Goal: Task Accomplishment & Management: Manage account settings

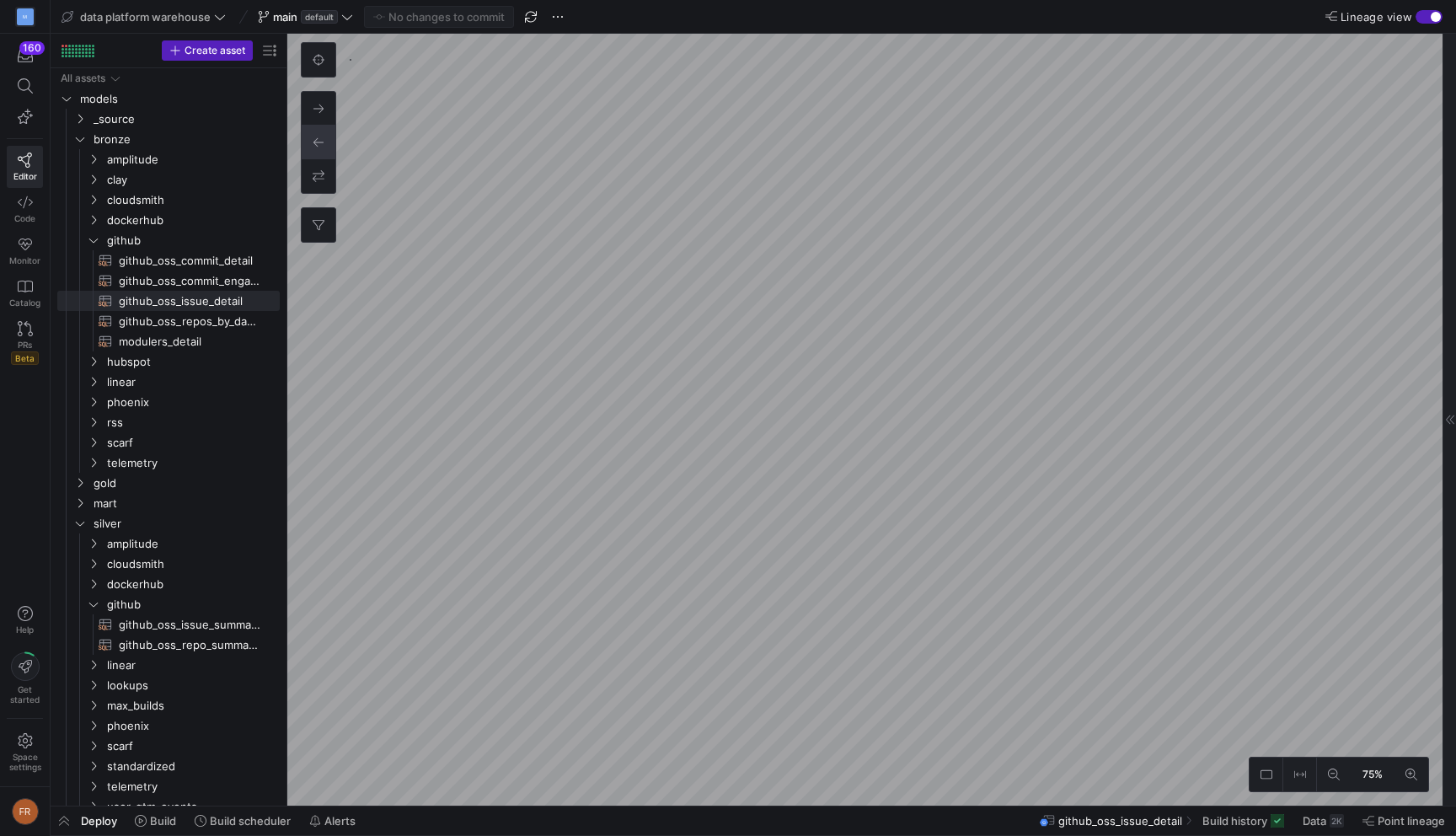
type textarea "{{ config(materialized="table") }} with weekly_issues as ( select repository_na…"
click at [1434, 23] on div "button" at bounding box center [1429, 16] width 27 height 13
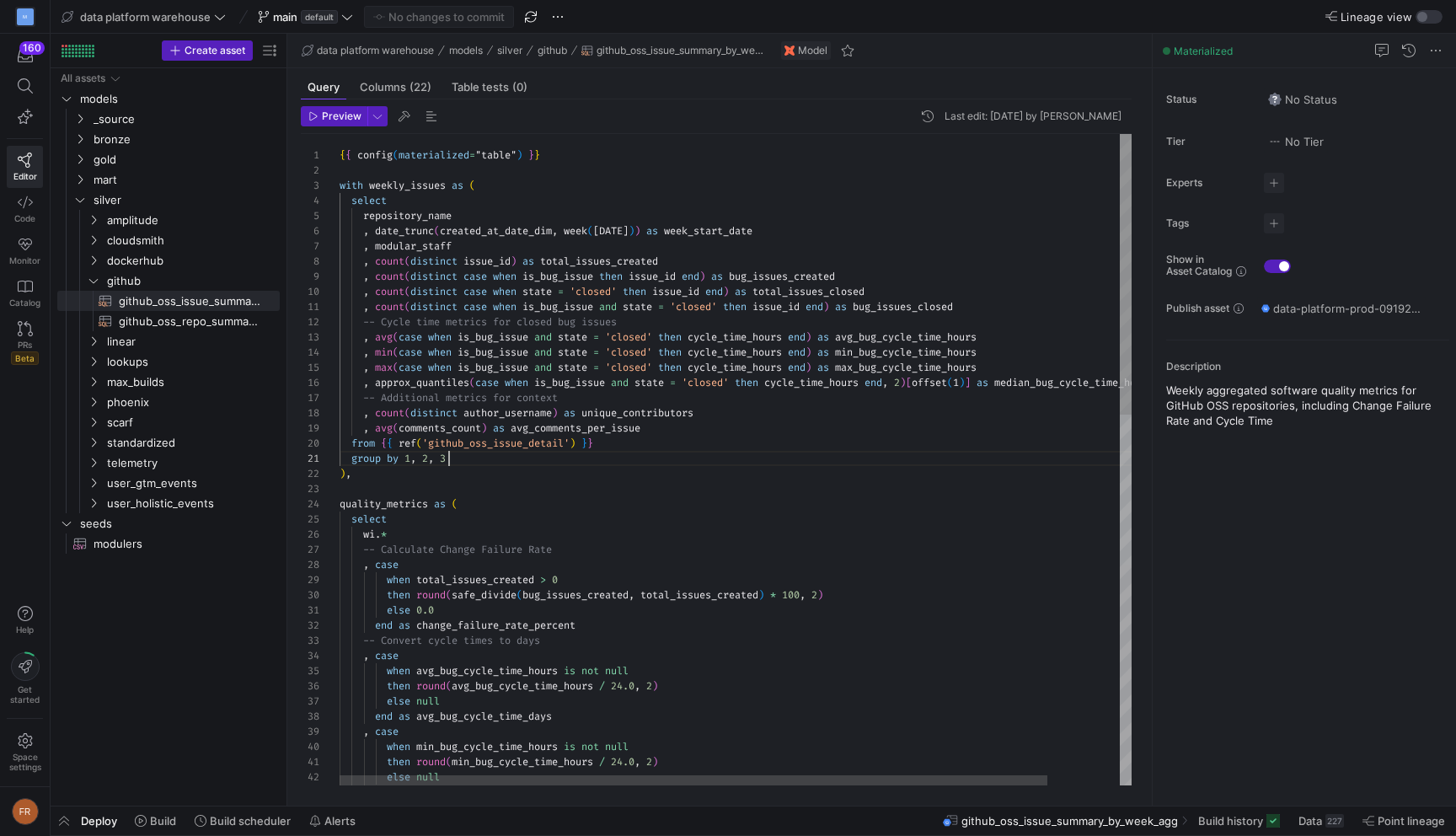
scroll to position [0, 109]
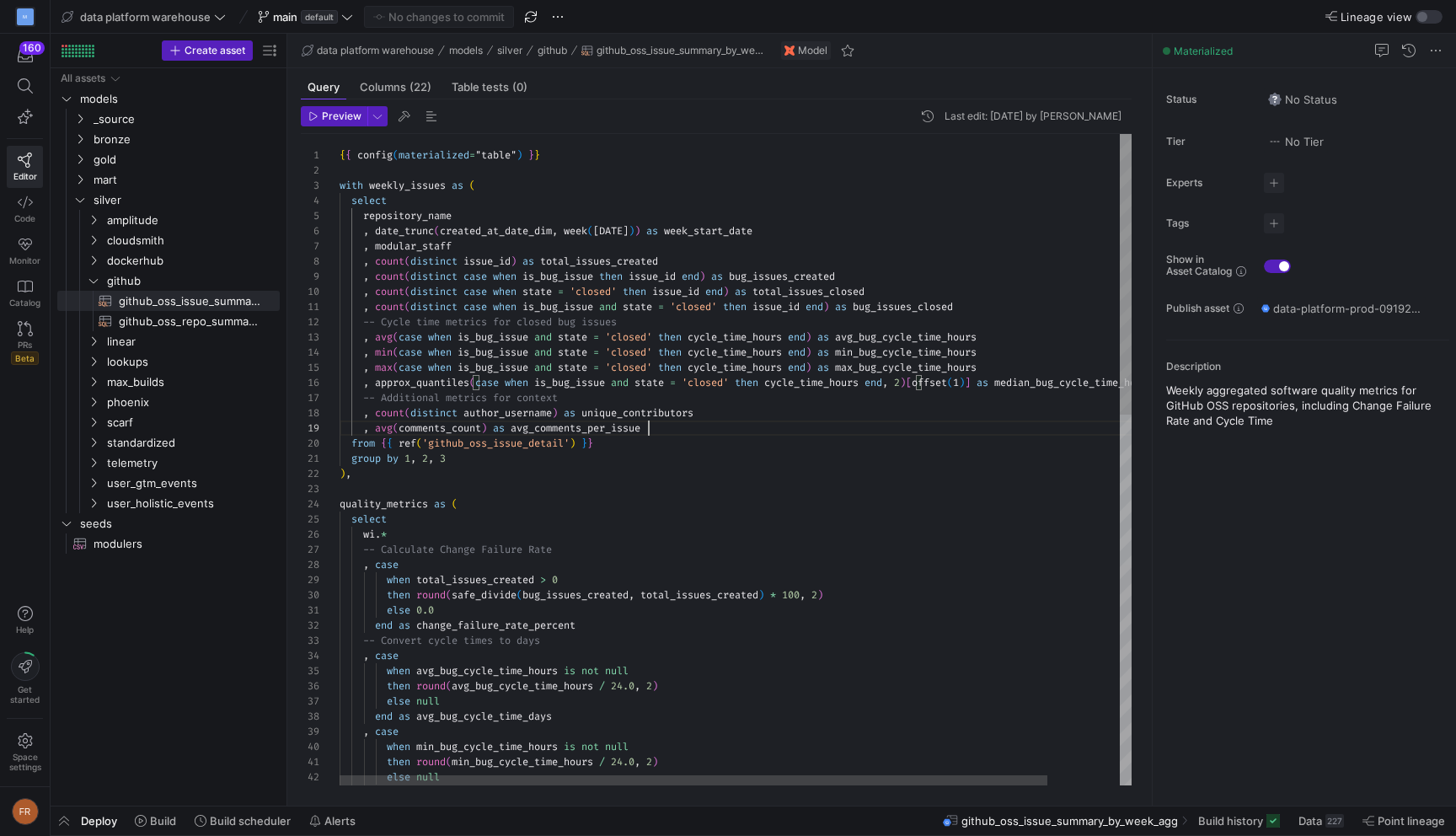
scroll to position [76, 309]
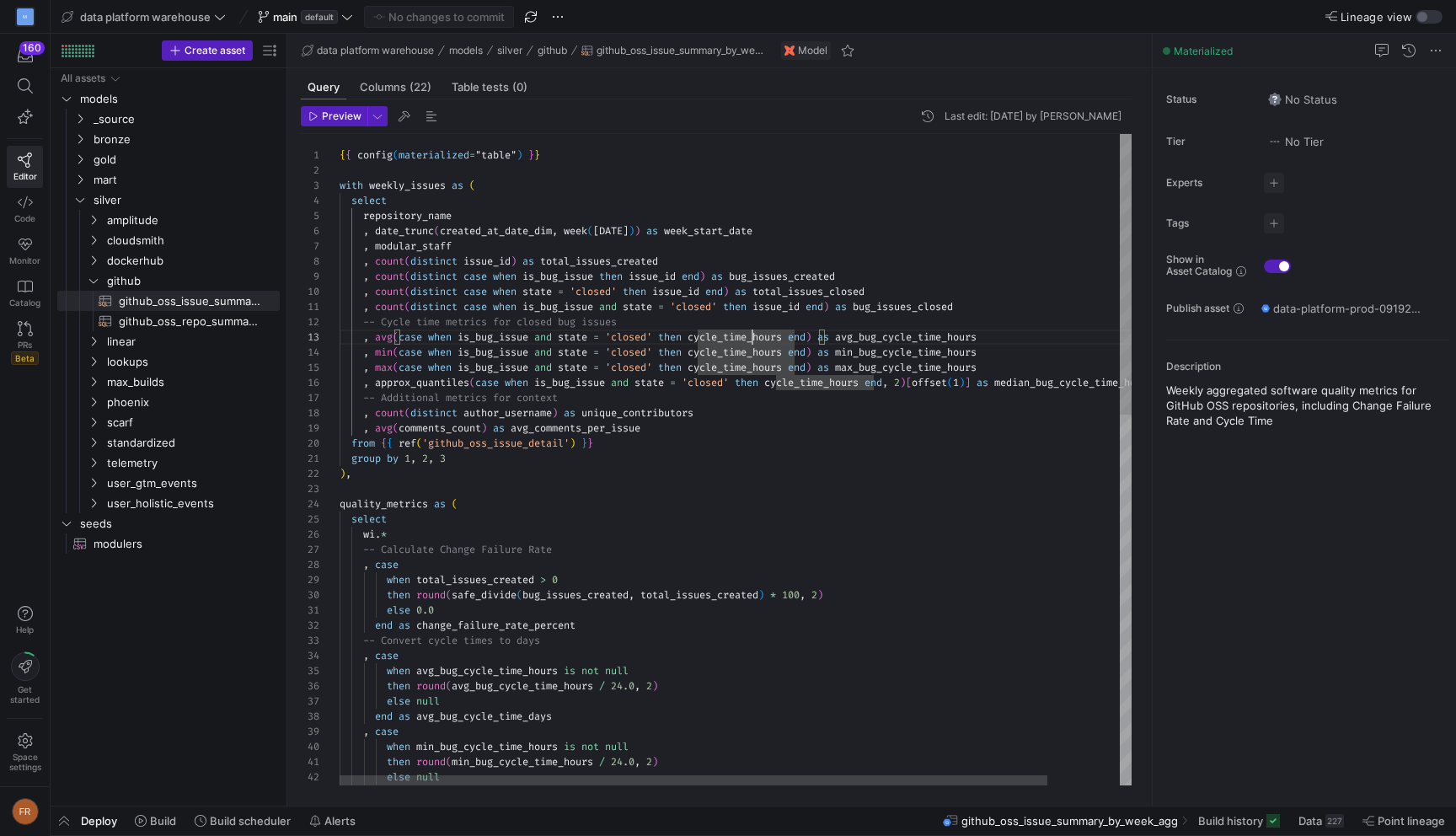
type textarea ", count(distinct case when is_bug_issue and state = 'closed' then issue_id end)…"
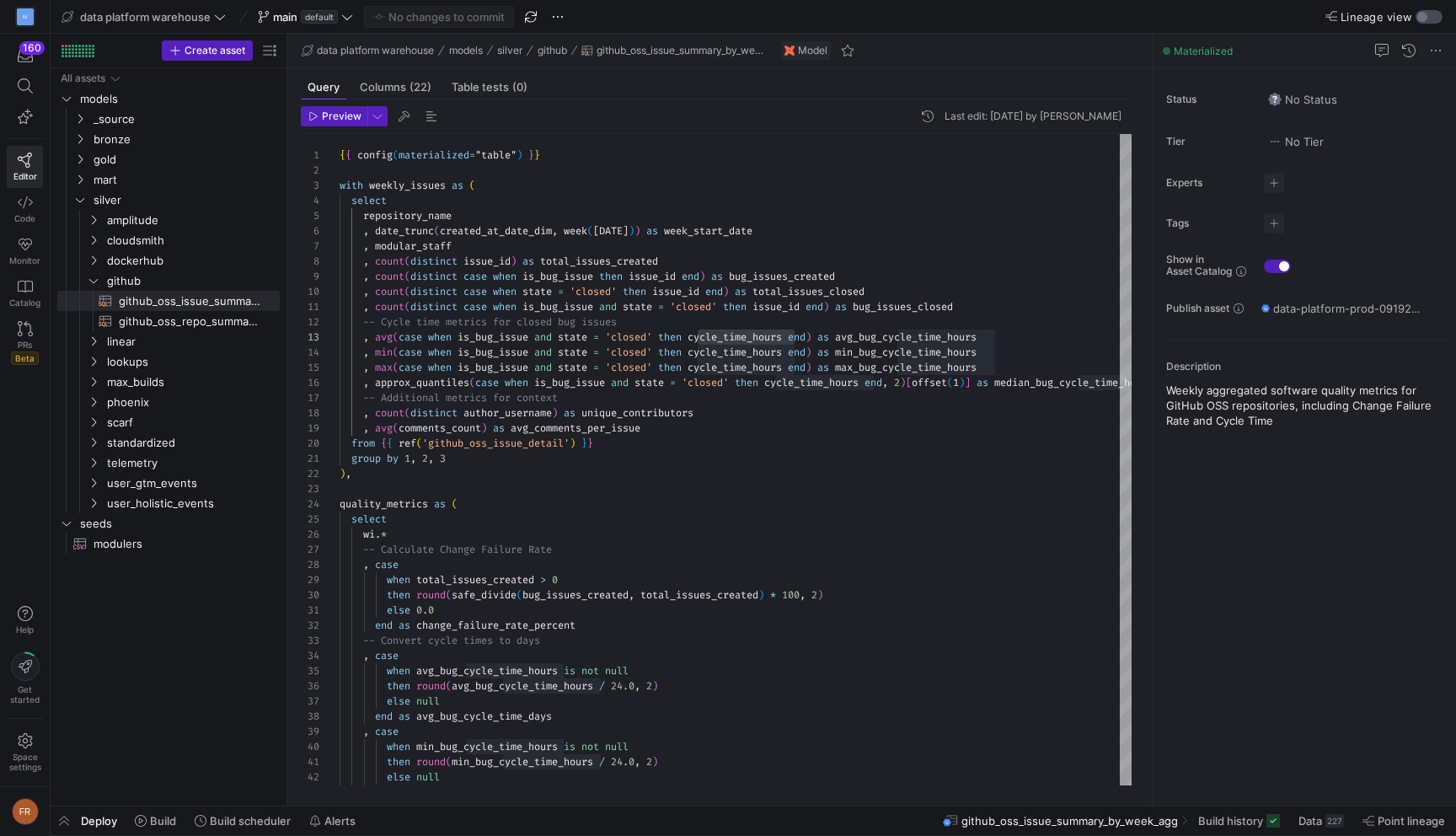
click at [1423, 19] on div "button" at bounding box center [1422, 16] width 10 height 10
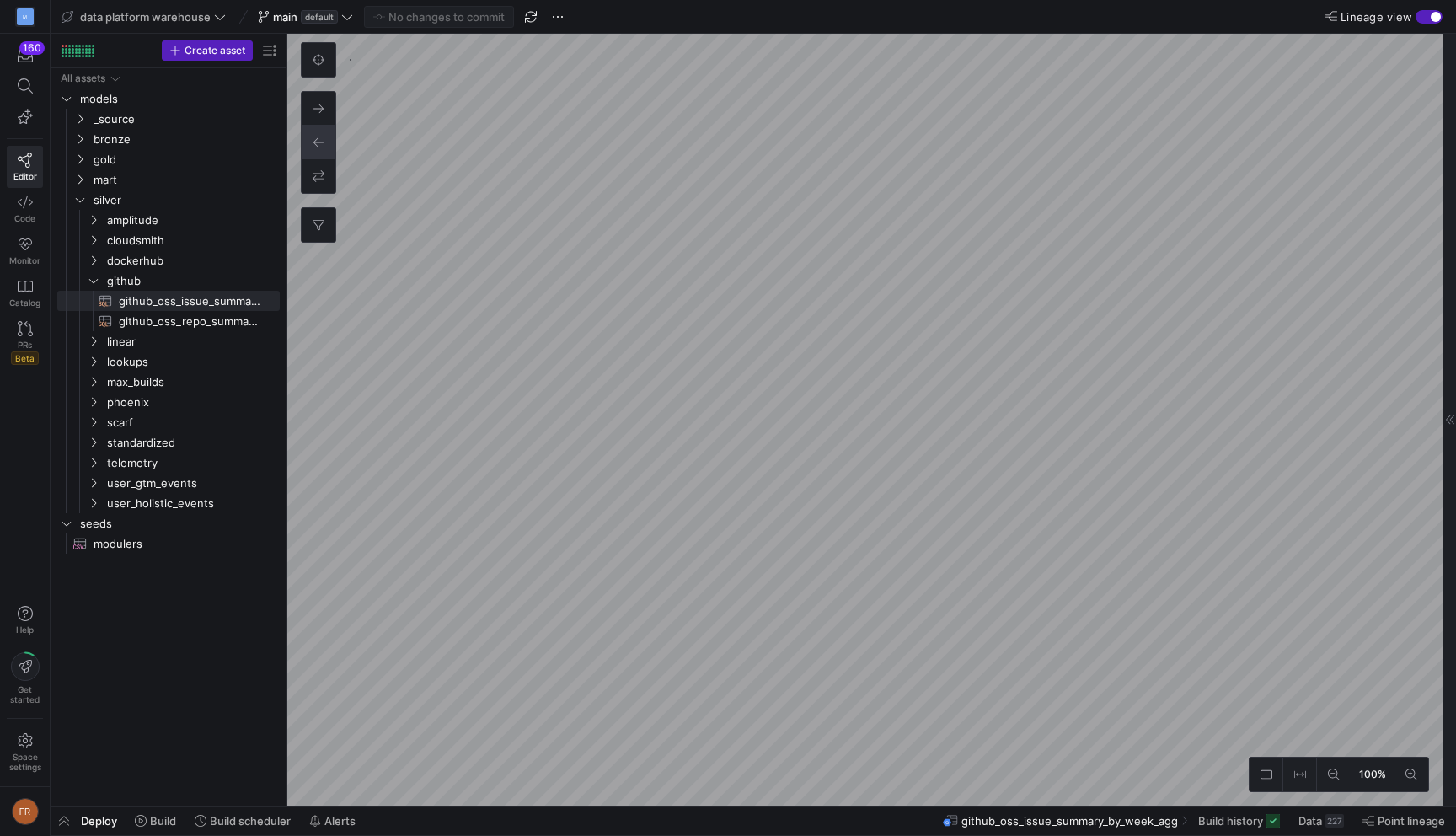
type textarea "{{ config(materialized="table") }} with all_issues as ( select [DOMAIN_NAME] as…"
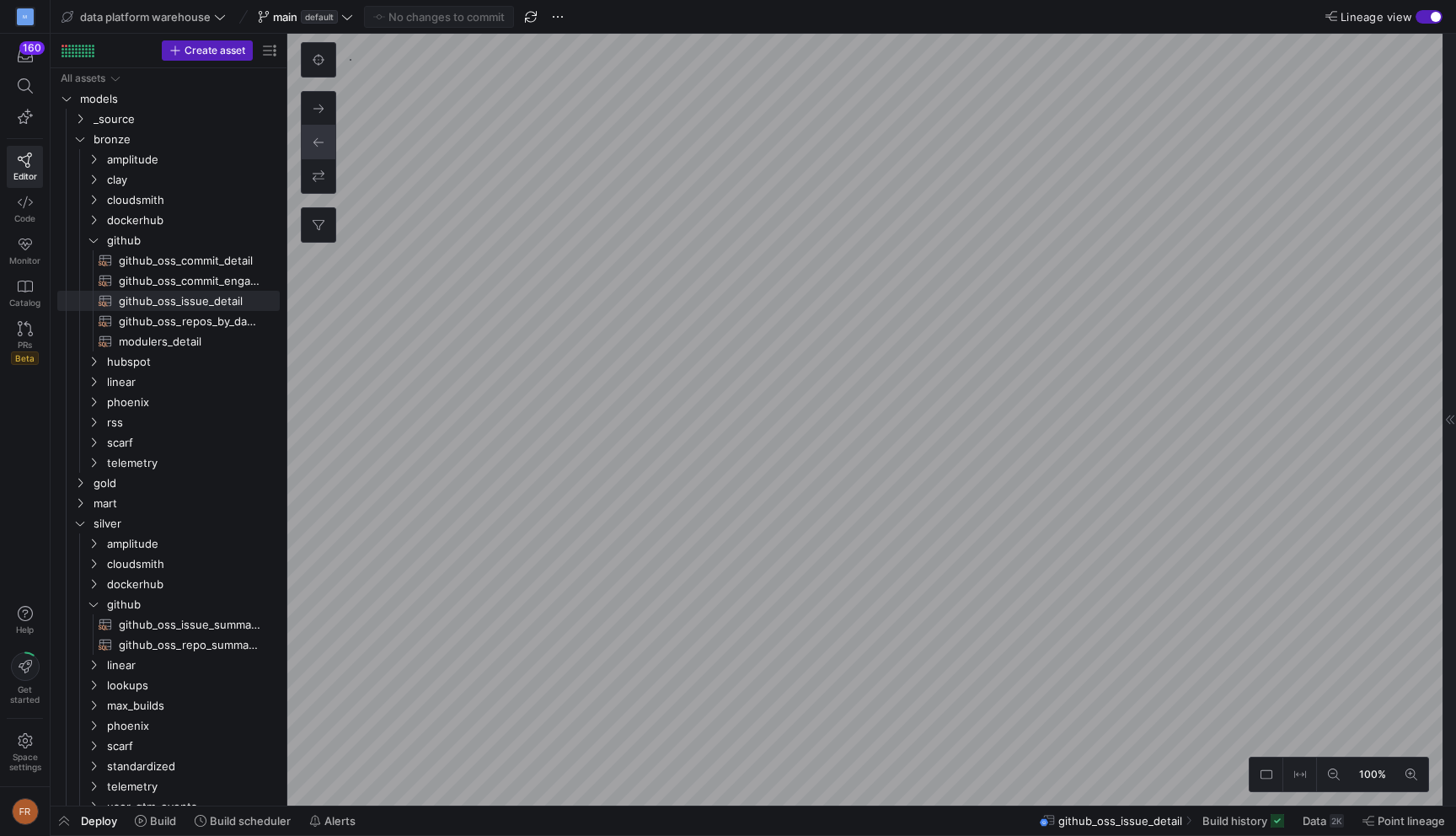
click at [1422, 19] on div "button" at bounding box center [1429, 16] width 27 height 13
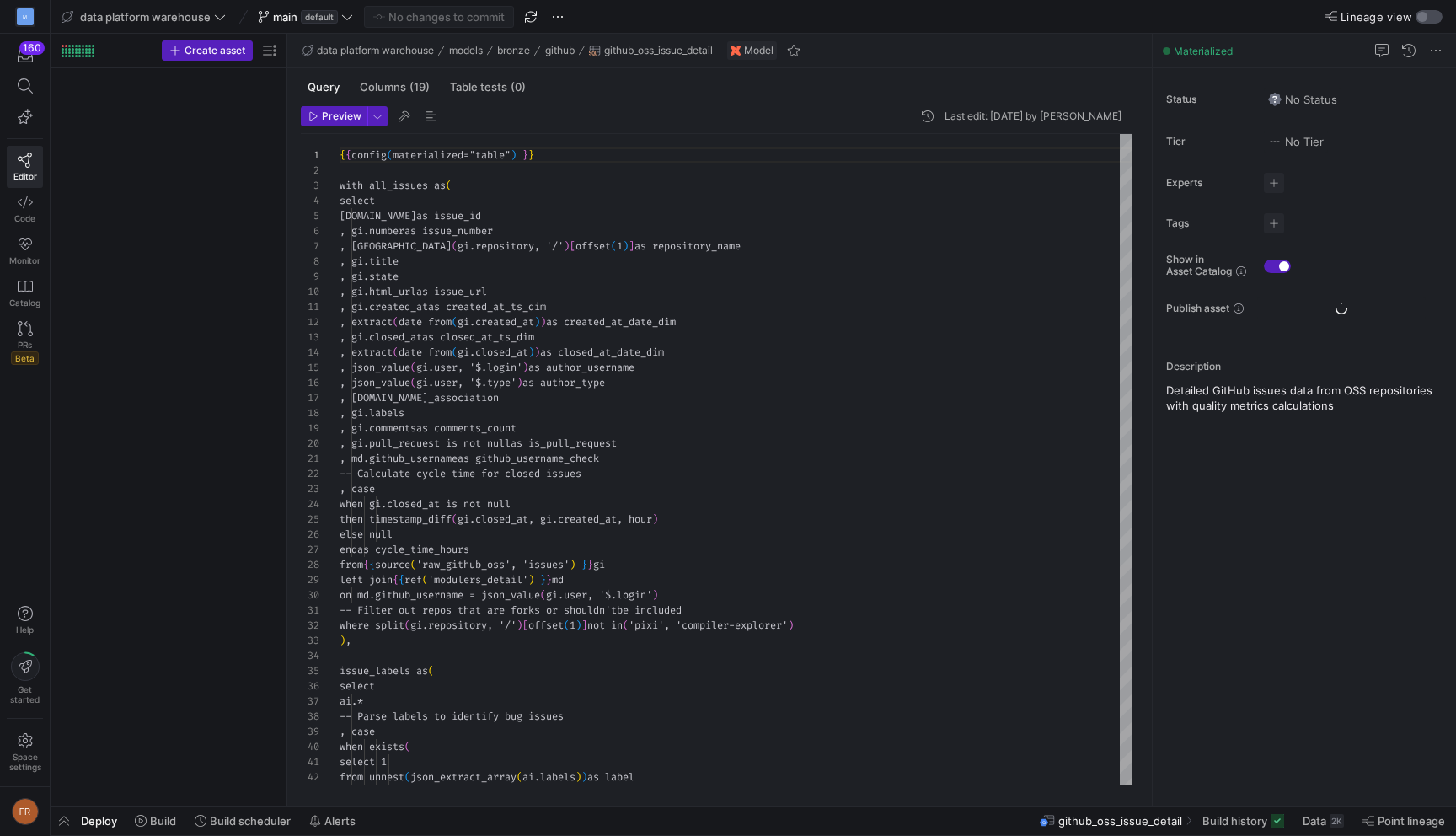
scroll to position [152, 0]
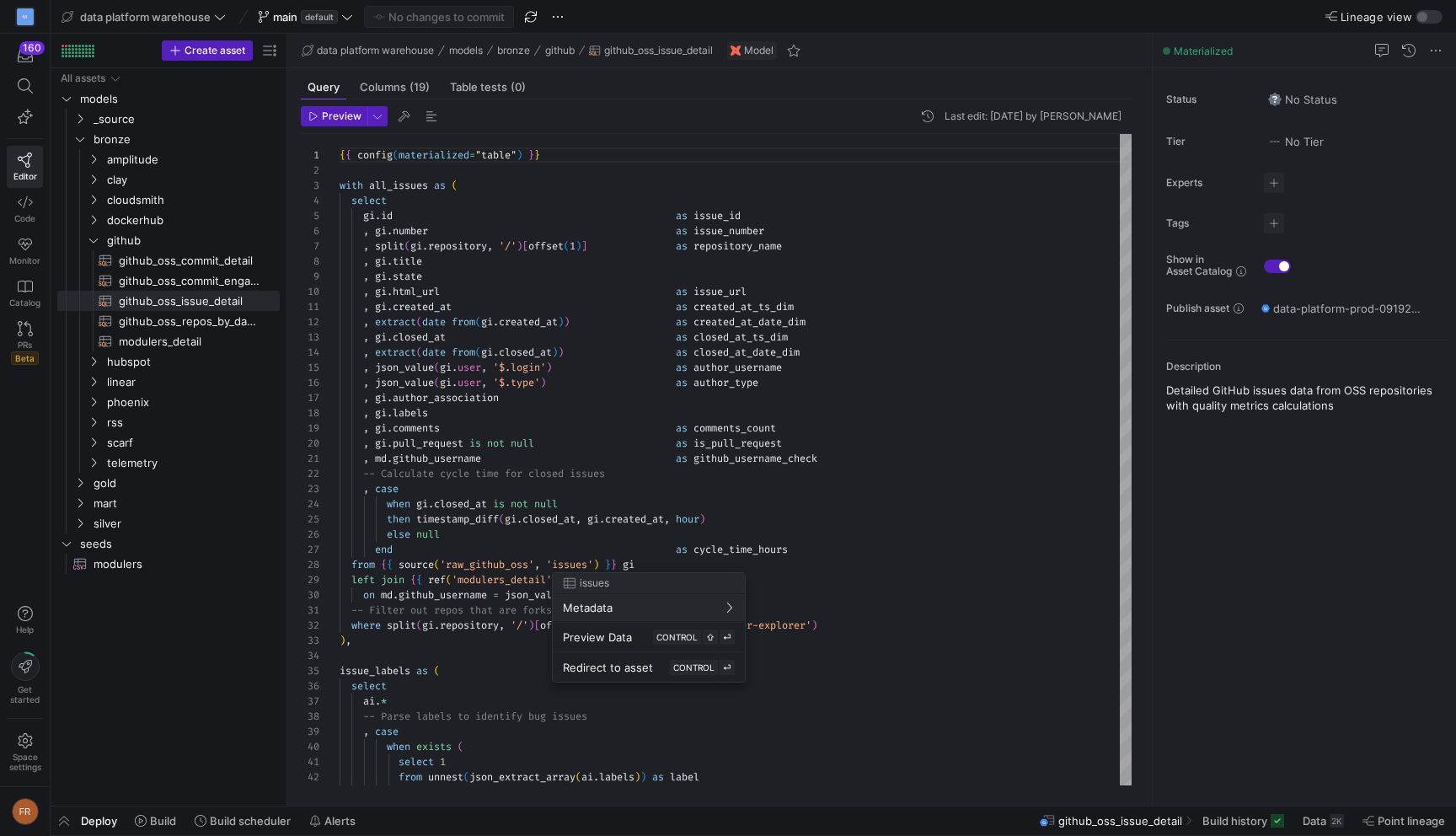
click at [774, 475] on div at bounding box center [728, 418] width 1456 height 836
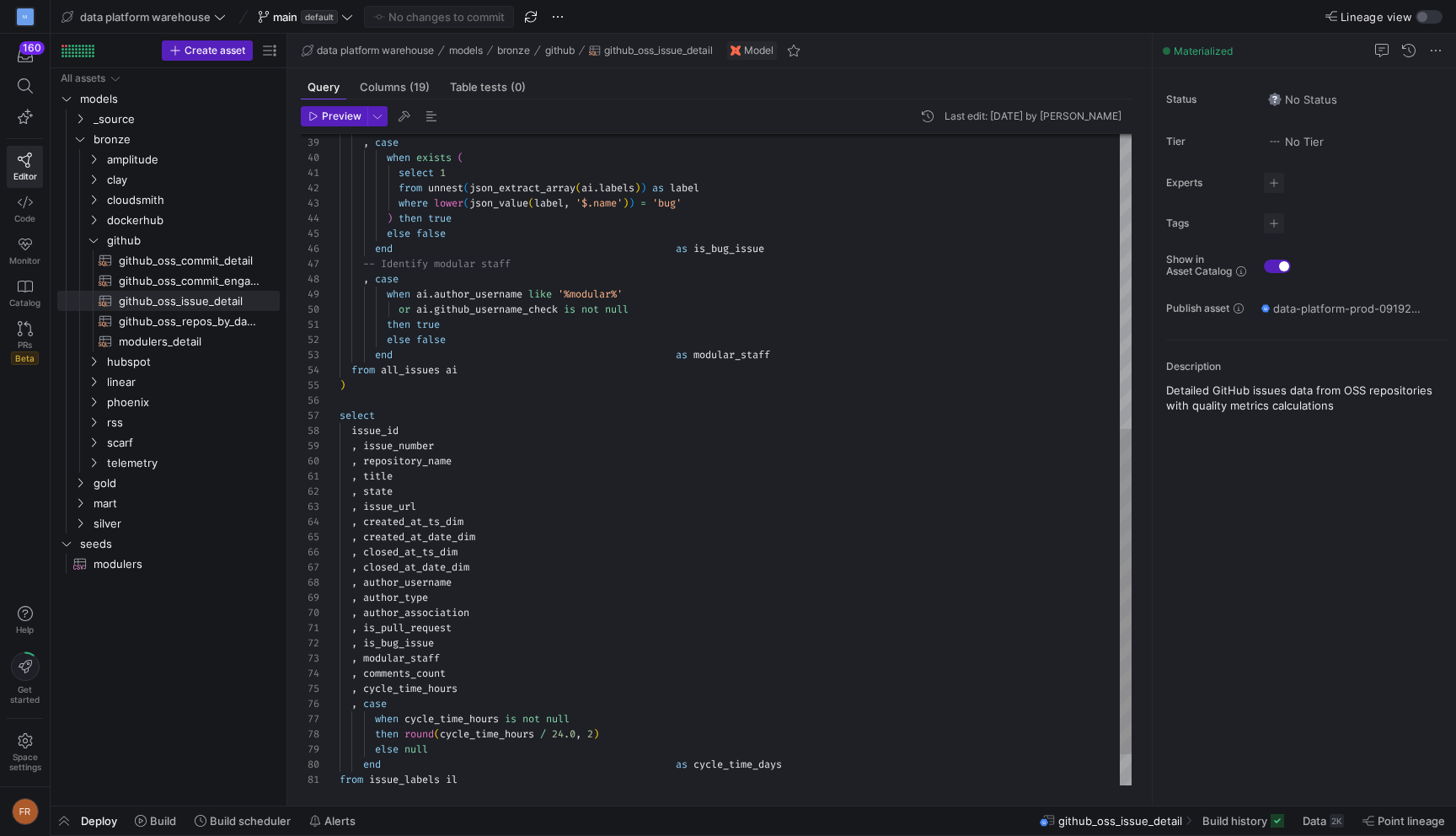
type textarea ", title , state , issue_url , created_at_ts_dim , created_at_date_dim , closed_…"
click at [685, 564] on div "-- Parse labels to identify bug issues , case when exists ( select 1 from unnes…" at bounding box center [736, 197] width 792 height 1303
type textarea "c"
type textarea ", is_pull_request , is_bug_issue , modular_staff , comments_count , cycle_time_…"
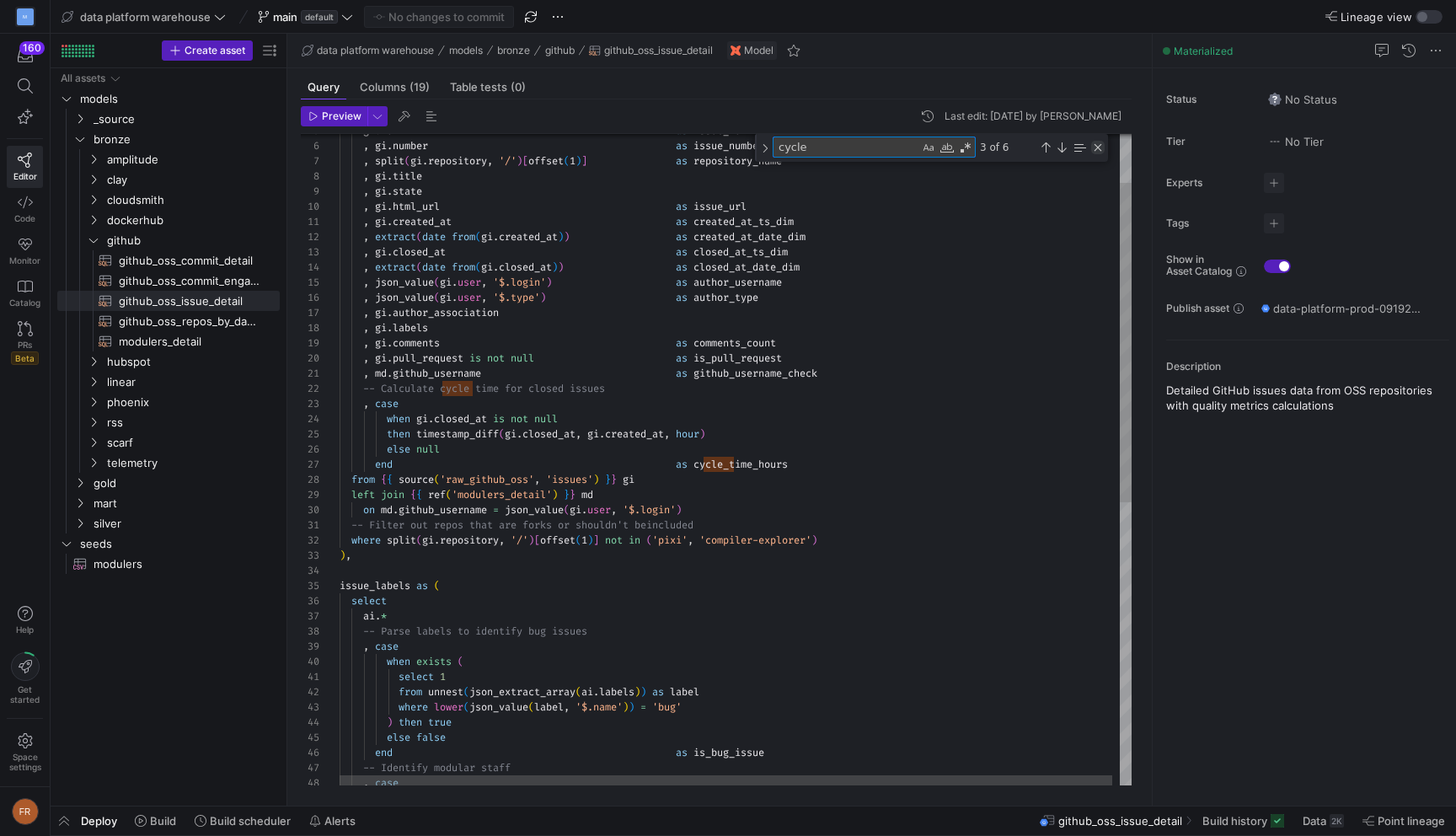
type textarea "cycle"
click at [1096, 151] on div "Close (Escape)" at bounding box center [1098, 147] width 13 height 13
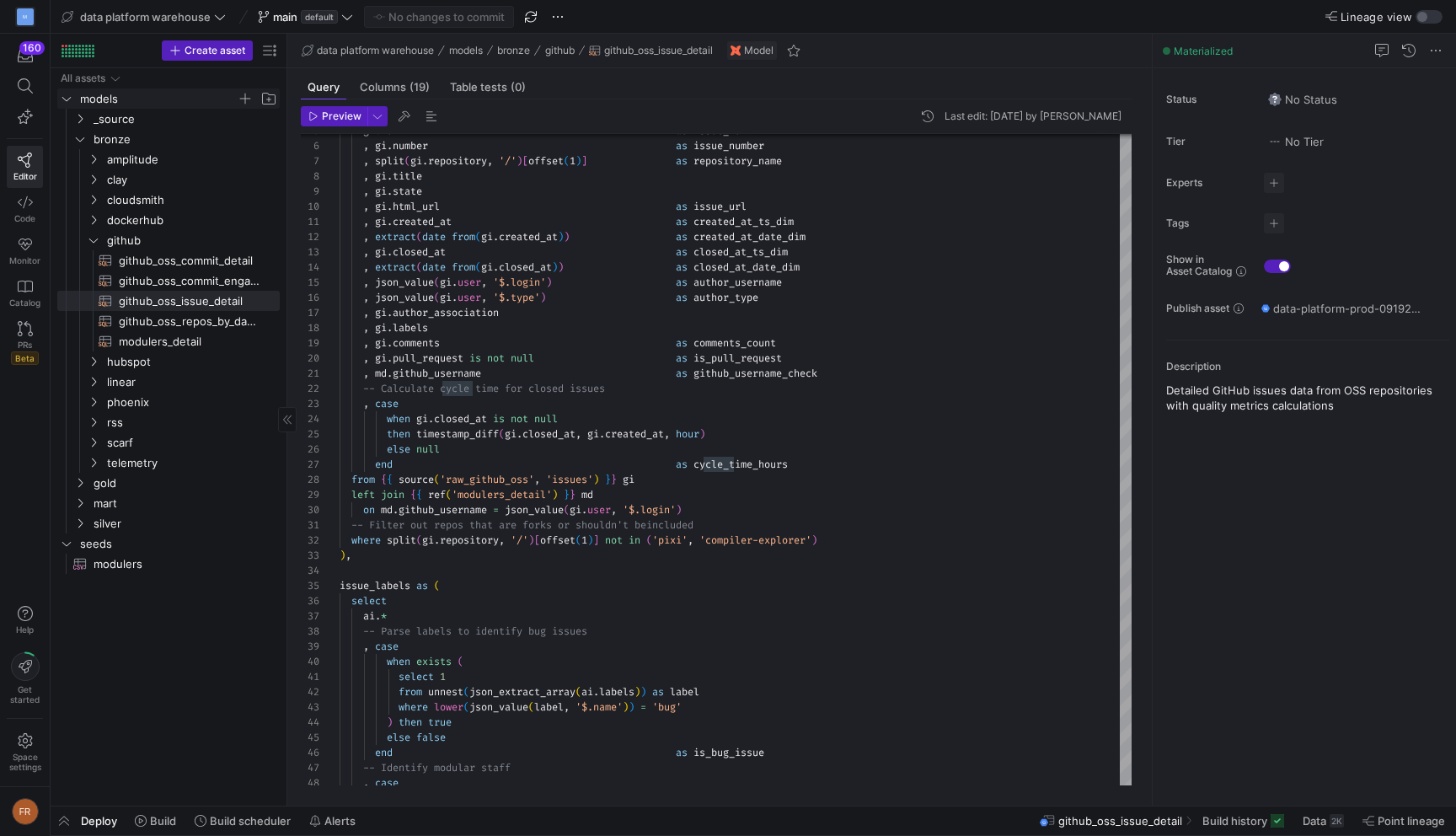
click at [70, 98] on icon "Press SPACE to select this row." at bounding box center [66, 98] width 11 height 10
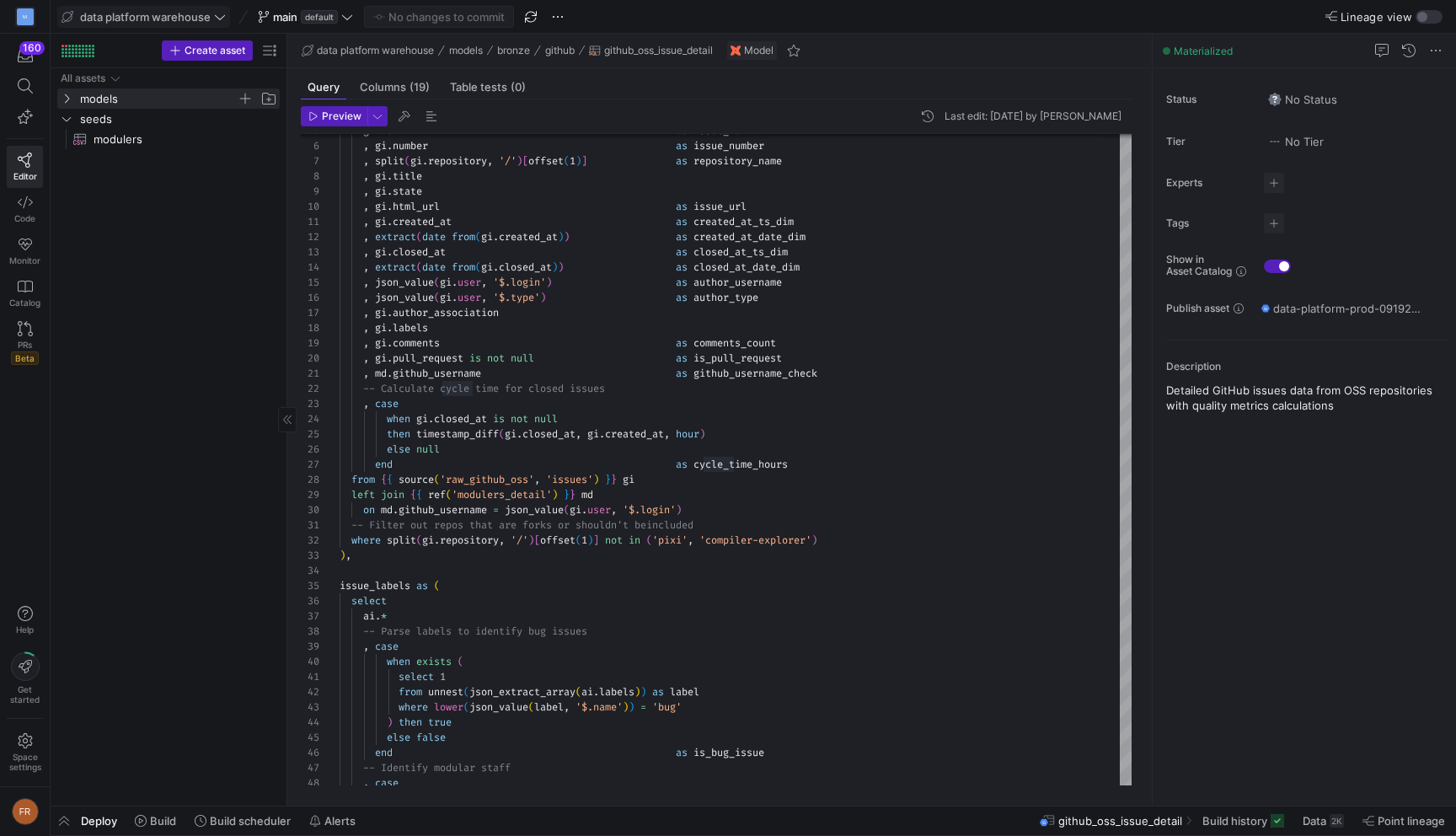
click at [186, 11] on span "data platform warehouse" at bounding box center [146, 16] width 131 height 13
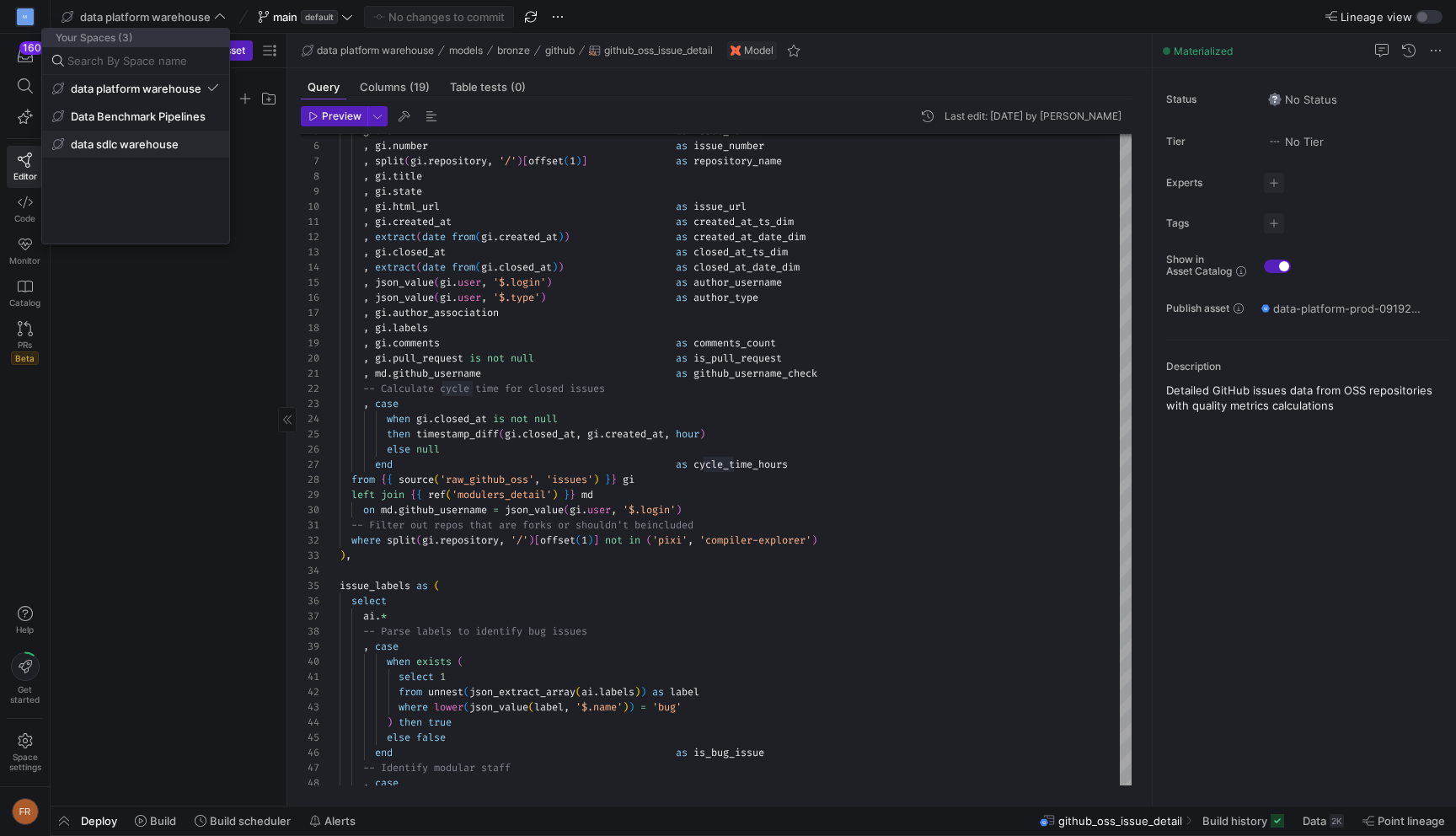
click at [163, 146] on span "data sdlc warehouse" at bounding box center [124, 144] width 108 height 13
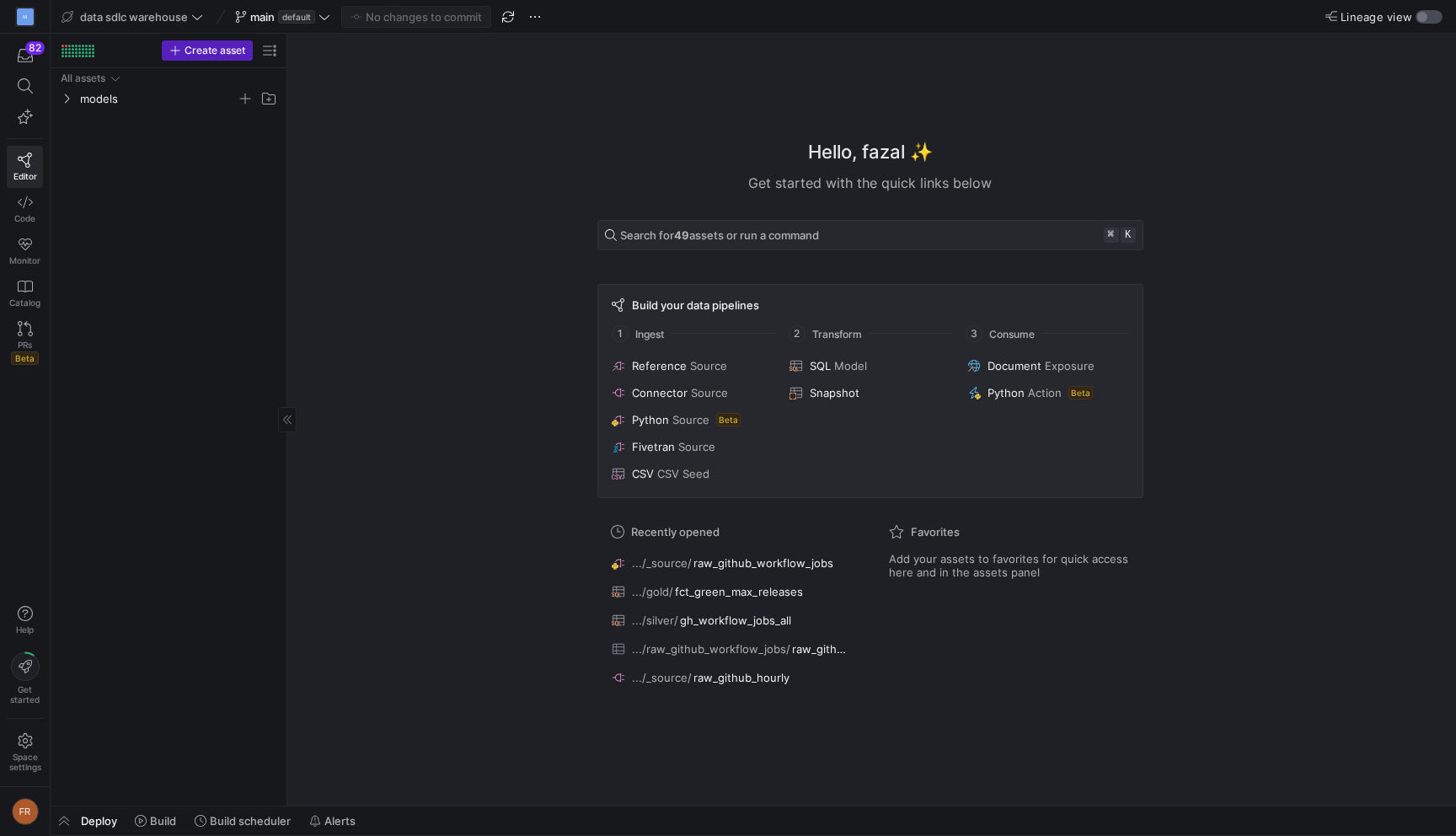
click at [1422, 13] on div "button" at bounding box center [1422, 16] width 10 height 10
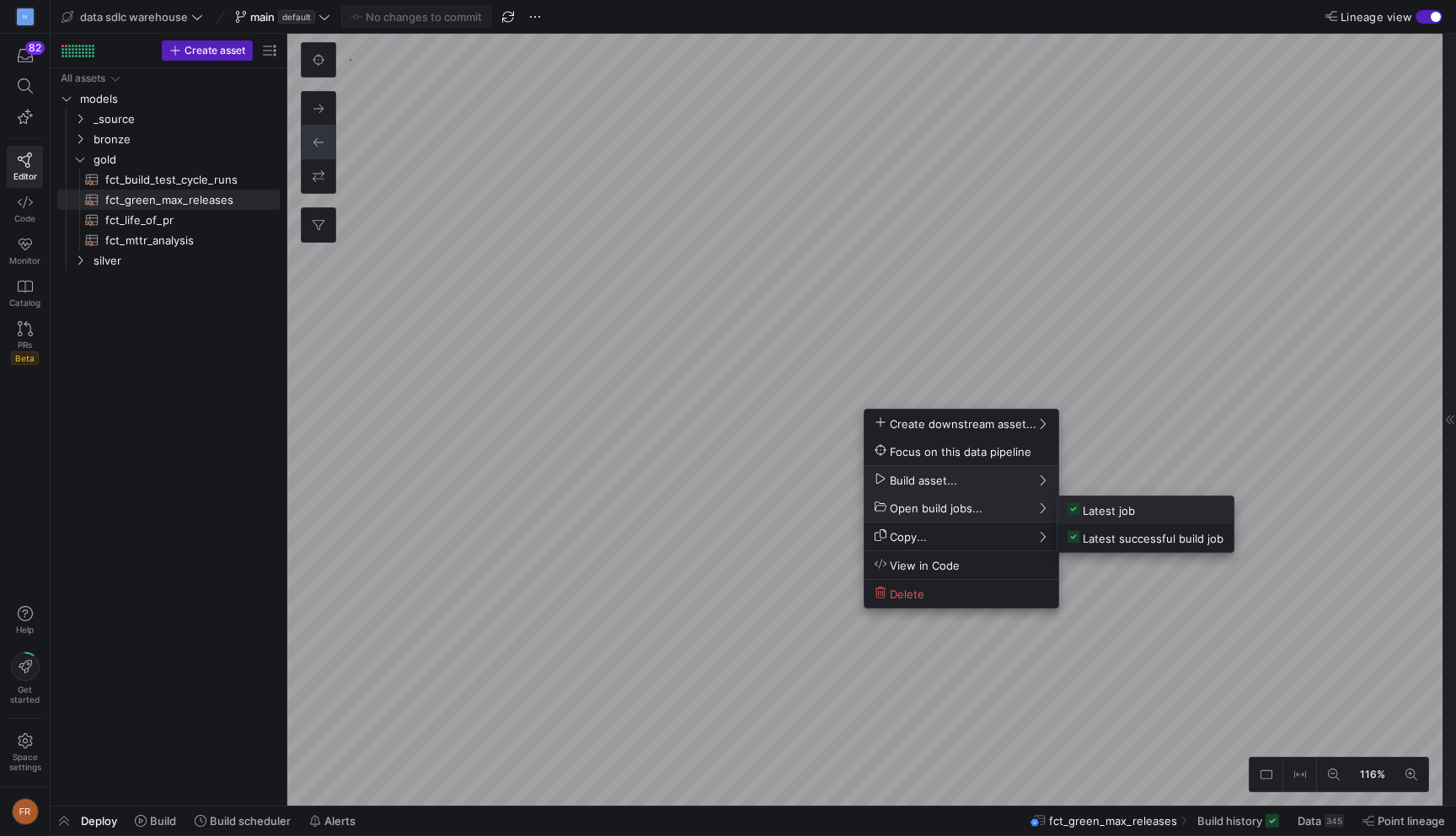
click at [1105, 512] on span "Latest job" at bounding box center [1101, 510] width 67 height 14
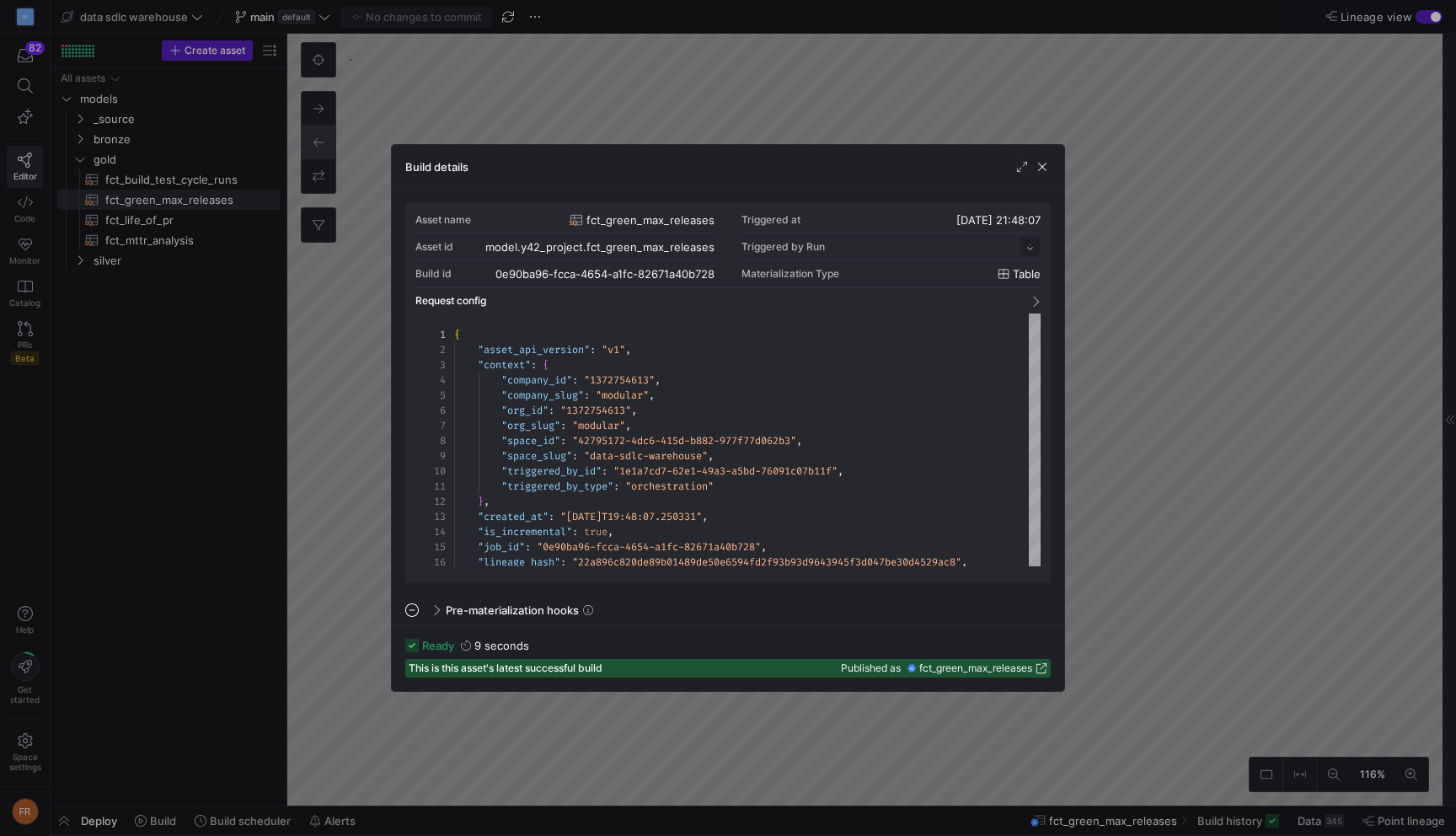
scroll to position [152, 0]
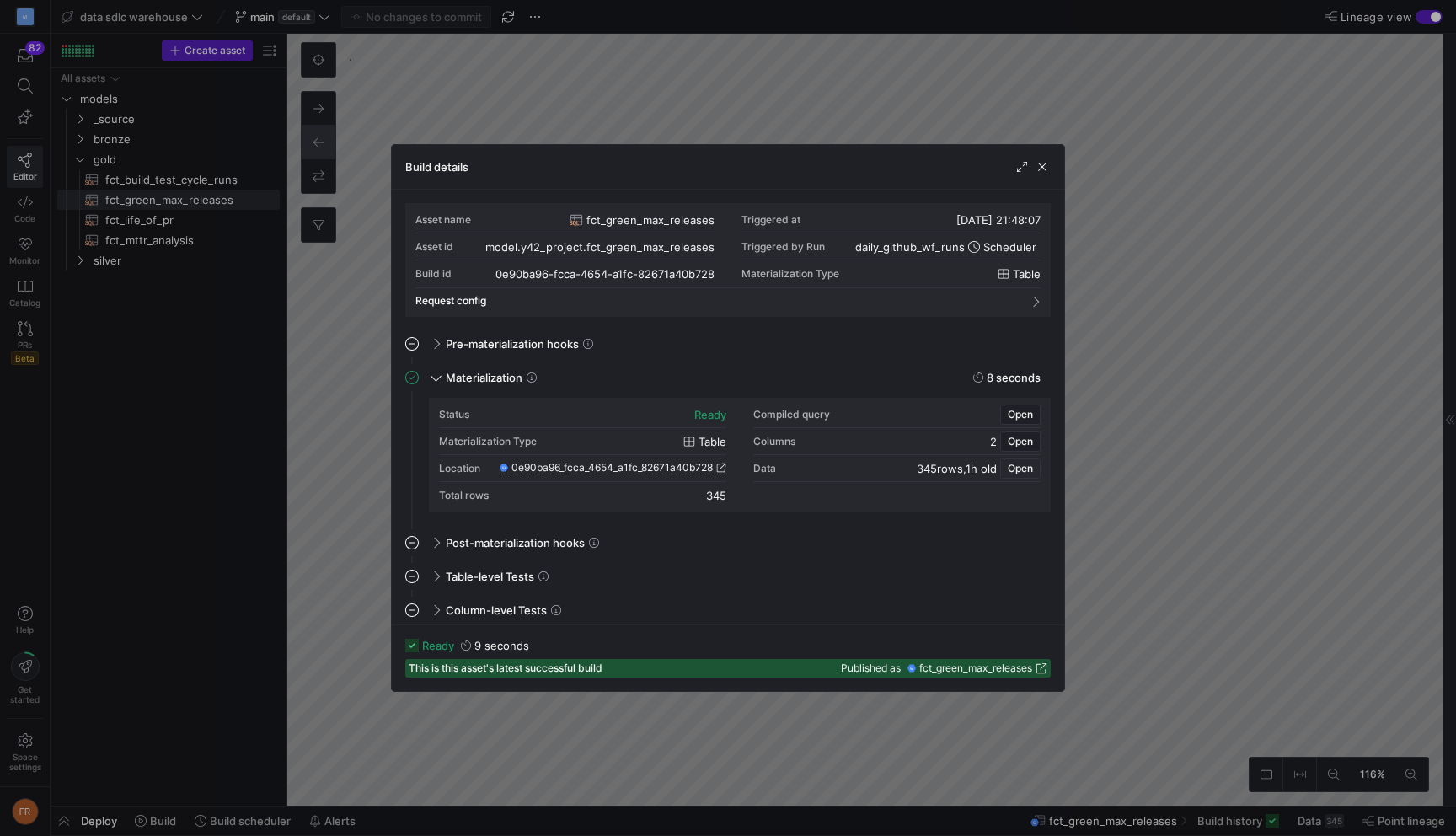
click at [1022, 468] on span "Open" at bounding box center [1021, 468] width 26 height 11
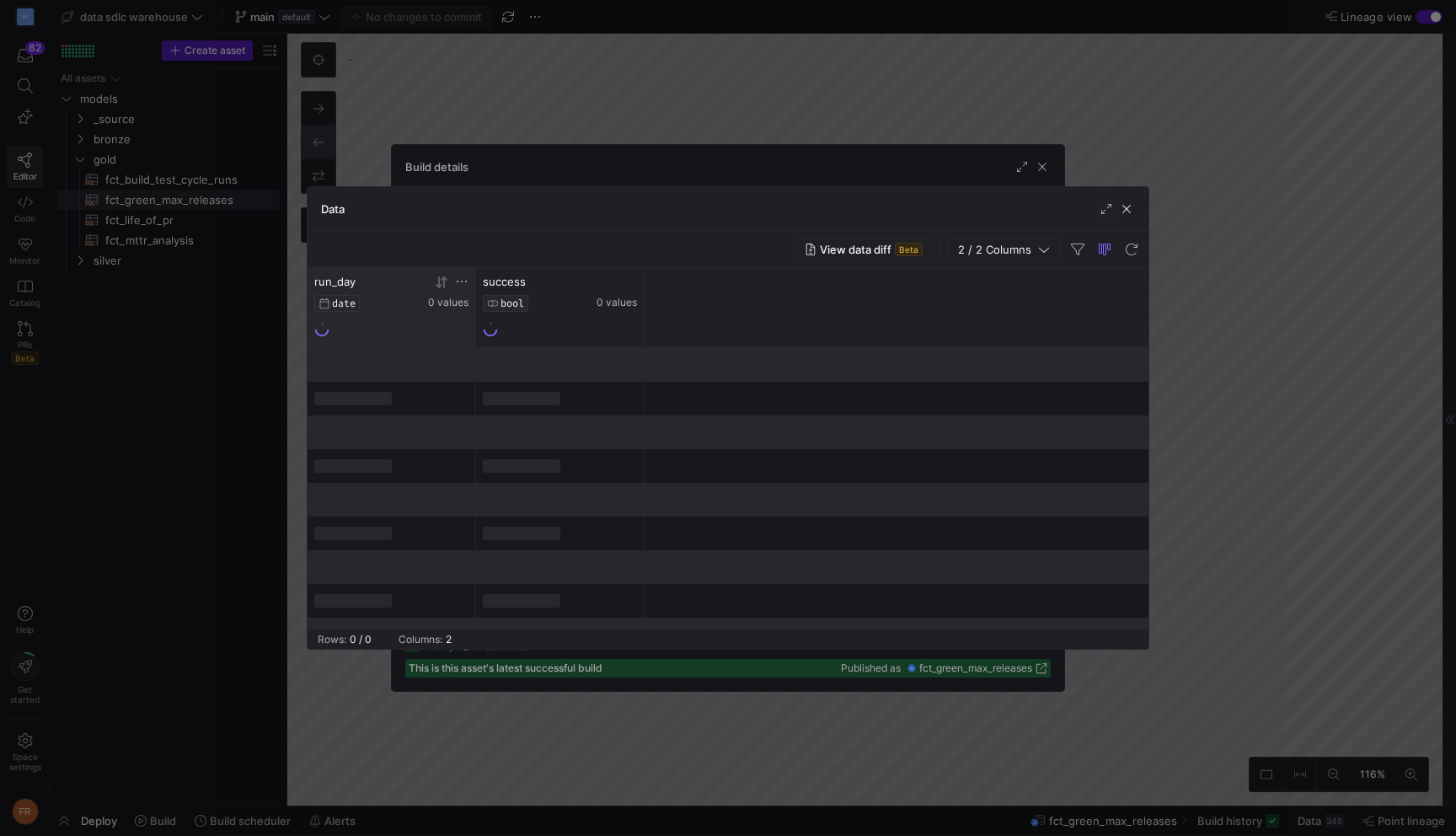
click at [443, 285] on icon at bounding box center [443, 281] width 6 height 11
click at [442, 288] on icon at bounding box center [441, 282] width 13 height 13
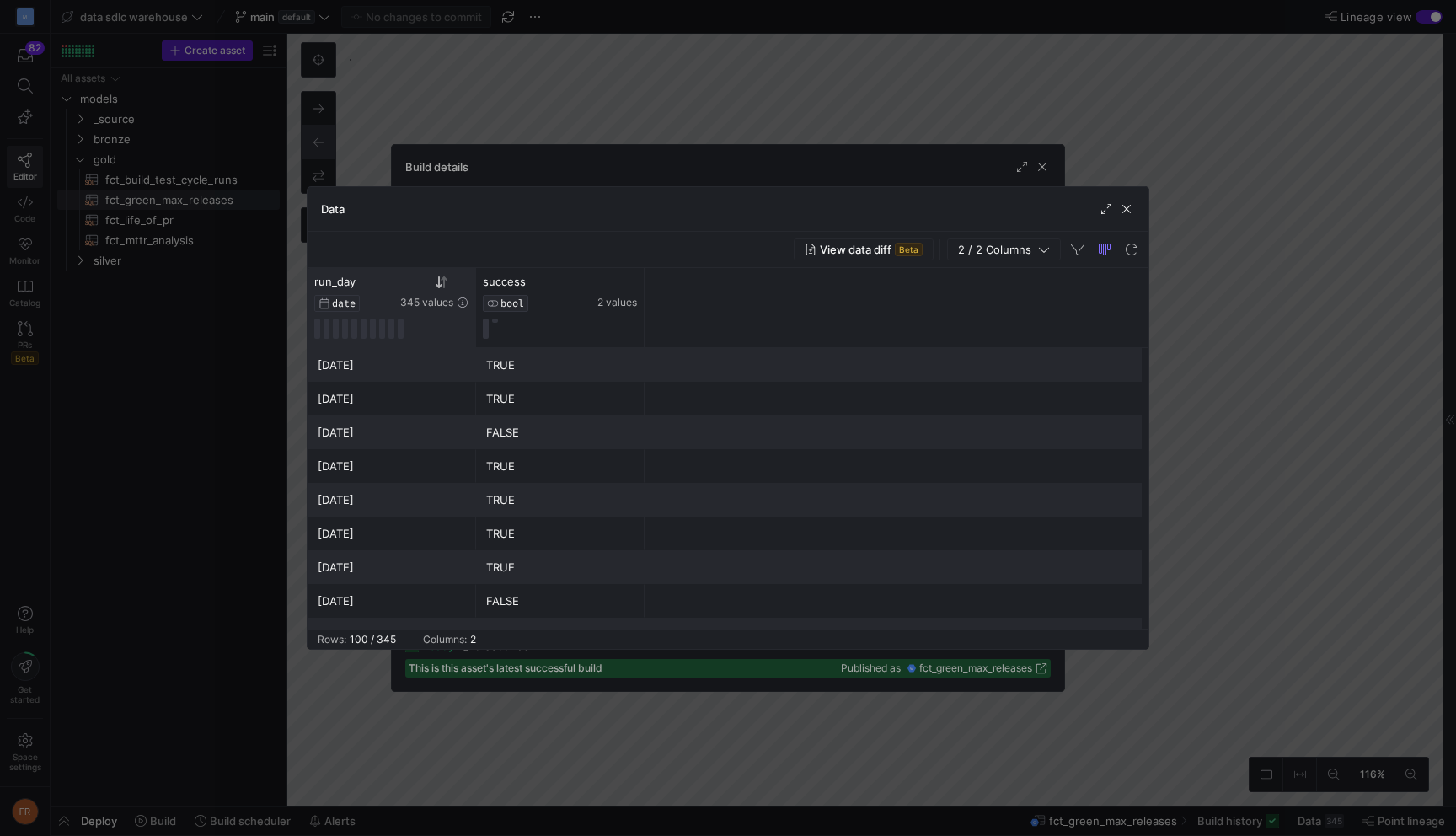
click at [675, 100] on div at bounding box center [728, 418] width 1456 height 836
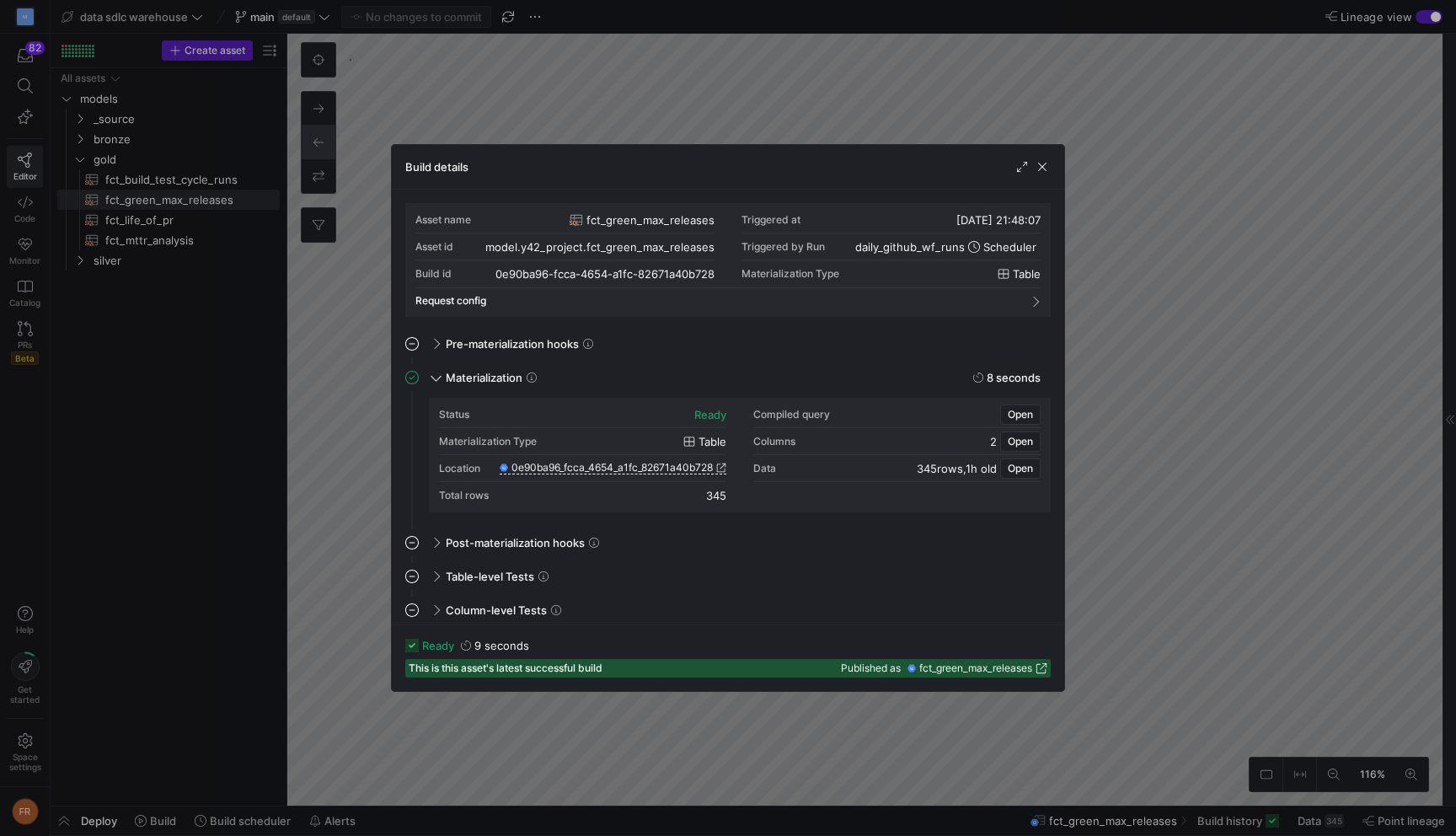
click at [700, 87] on div at bounding box center [728, 418] width 1456 height 836
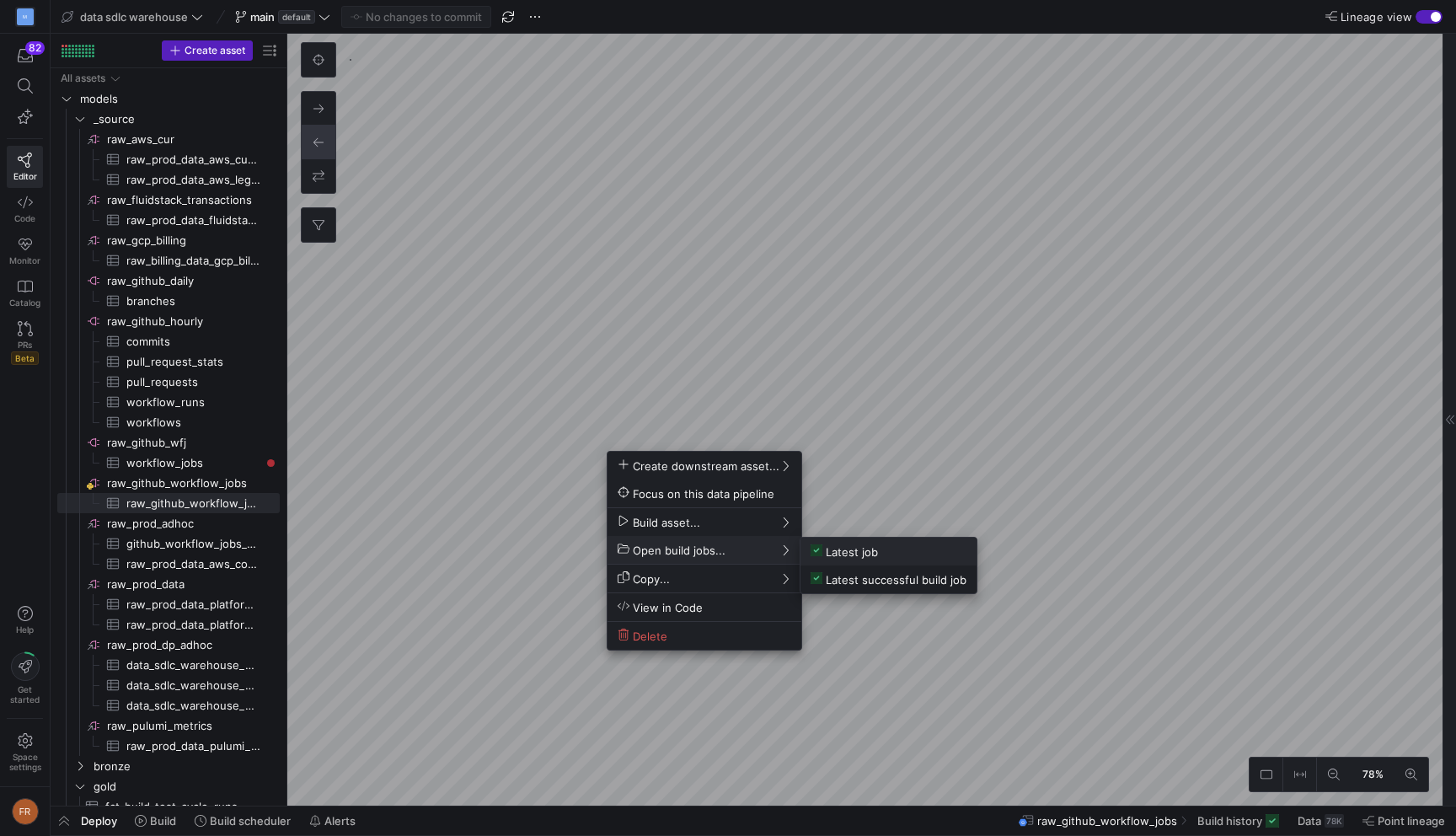
click at [851, 550] on span "Latest job" at bounding box center [844, 552] width 67 height 14
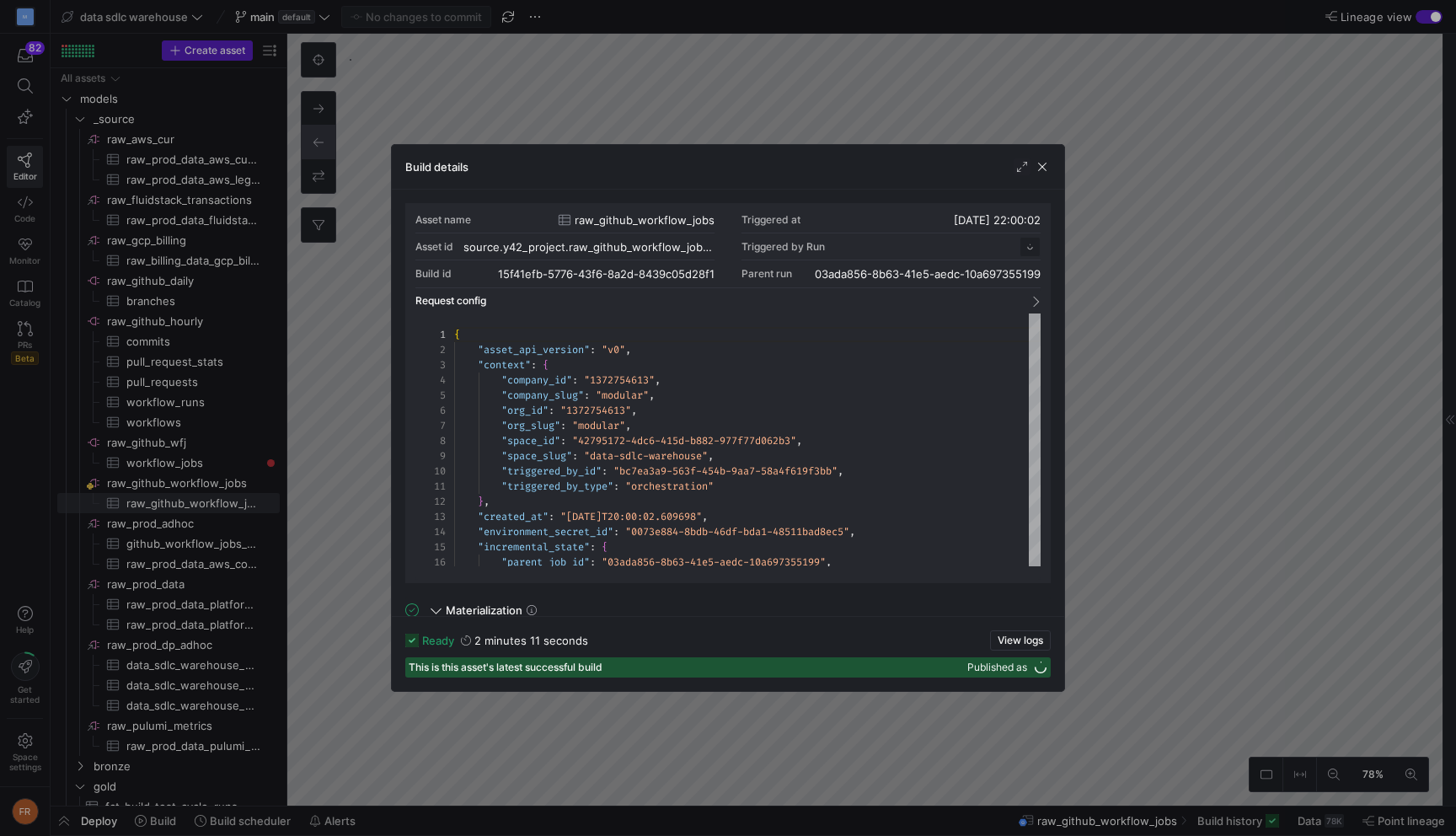
scroll to position [152, 0]
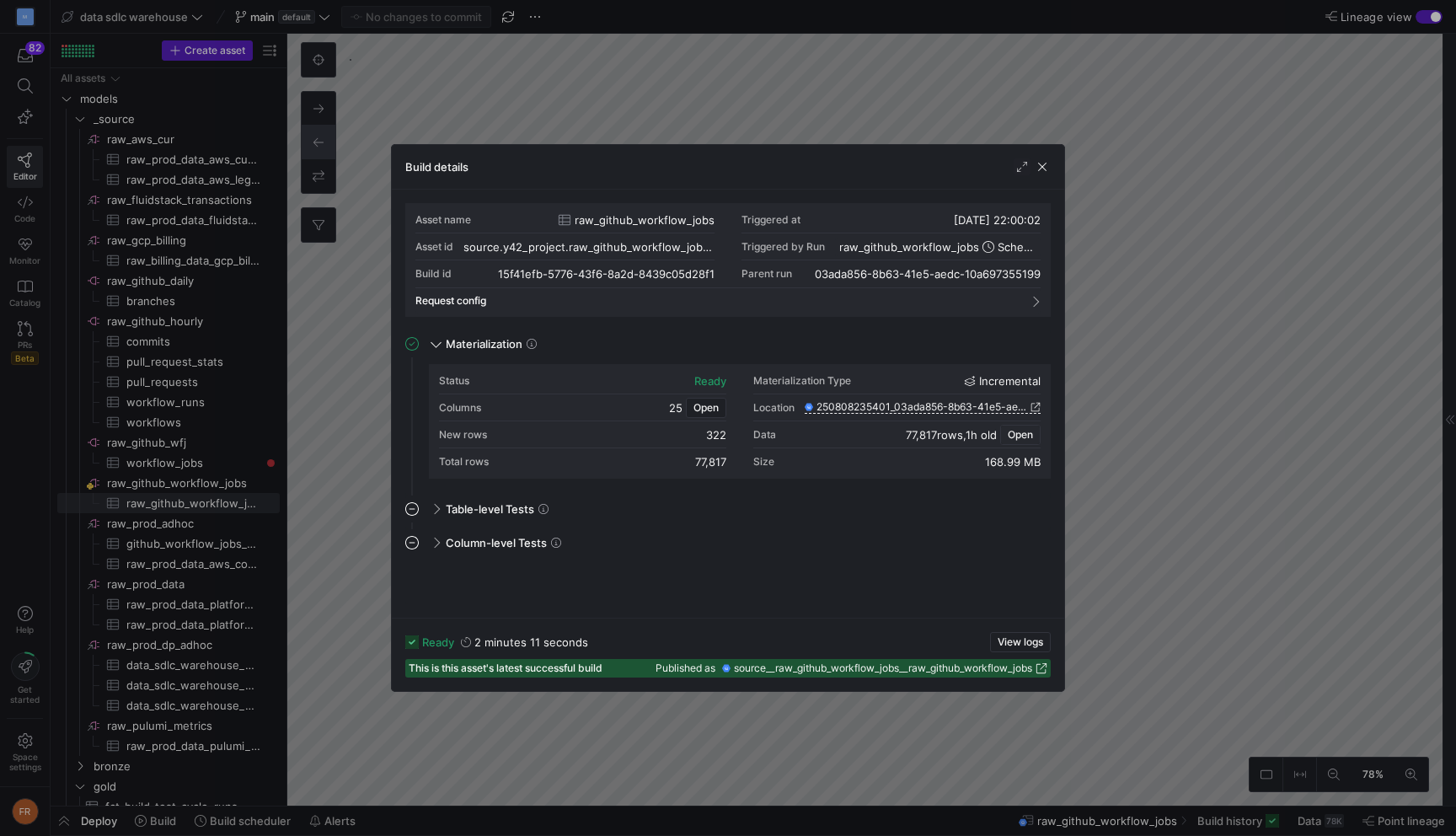
click at [1028, 433] on span "Open" at bounding box center [1021, 434] width 26 height 11
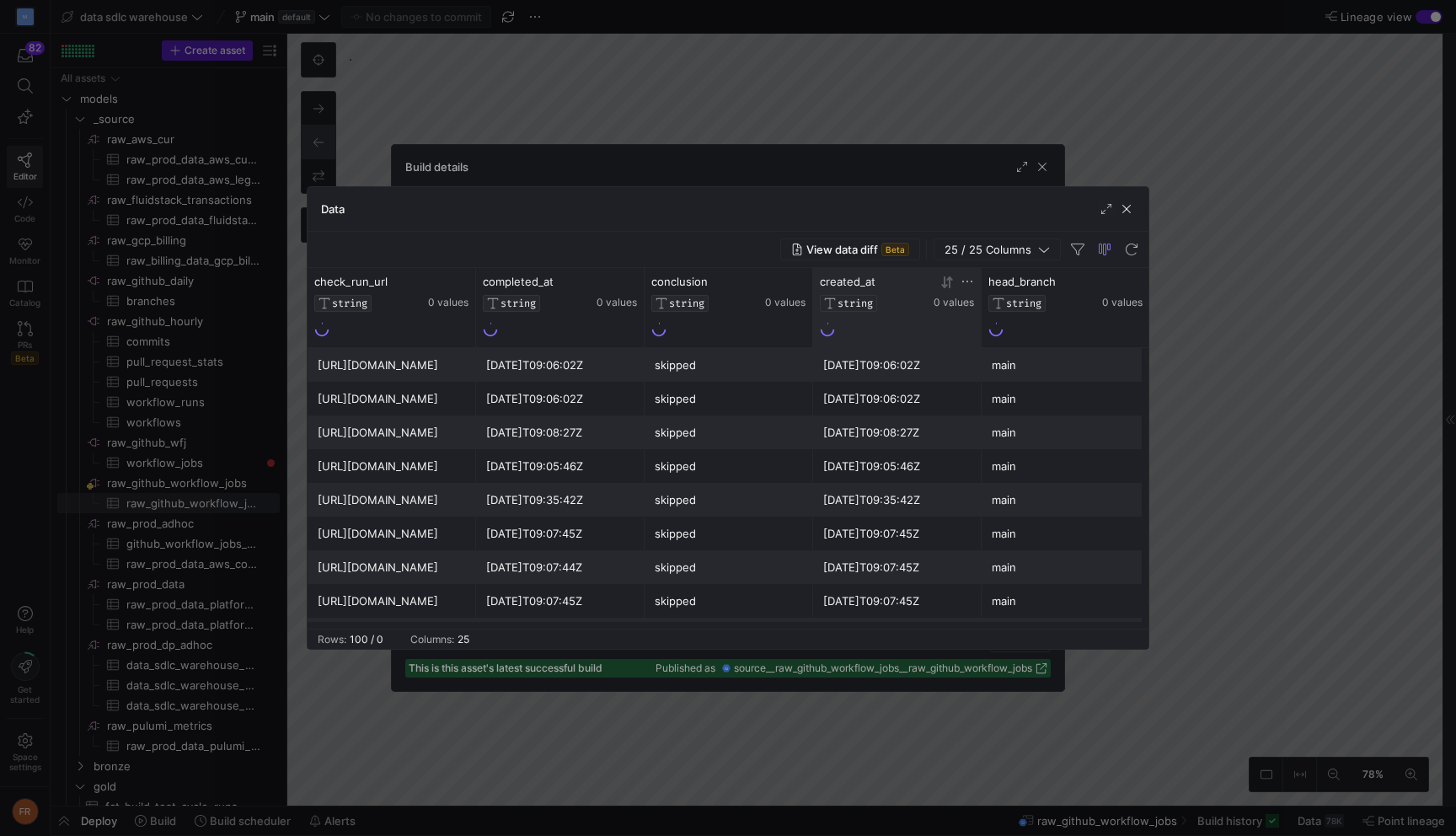
click at [948, 282] on icon at bounding box center [947, 282] width 13 height 13
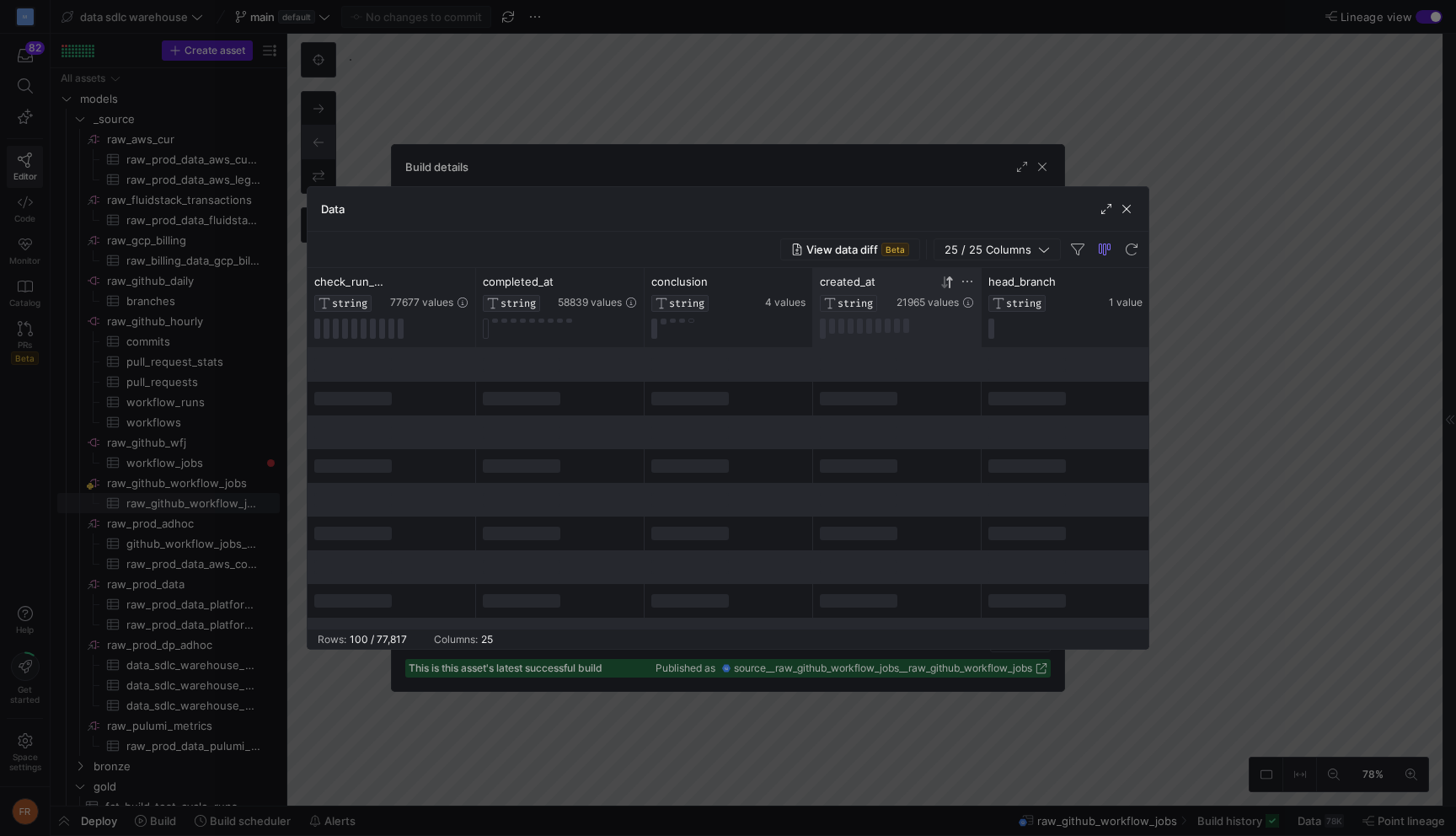
click at [946, 282] on icon at bounding box center [947, 282] width 13 height 13
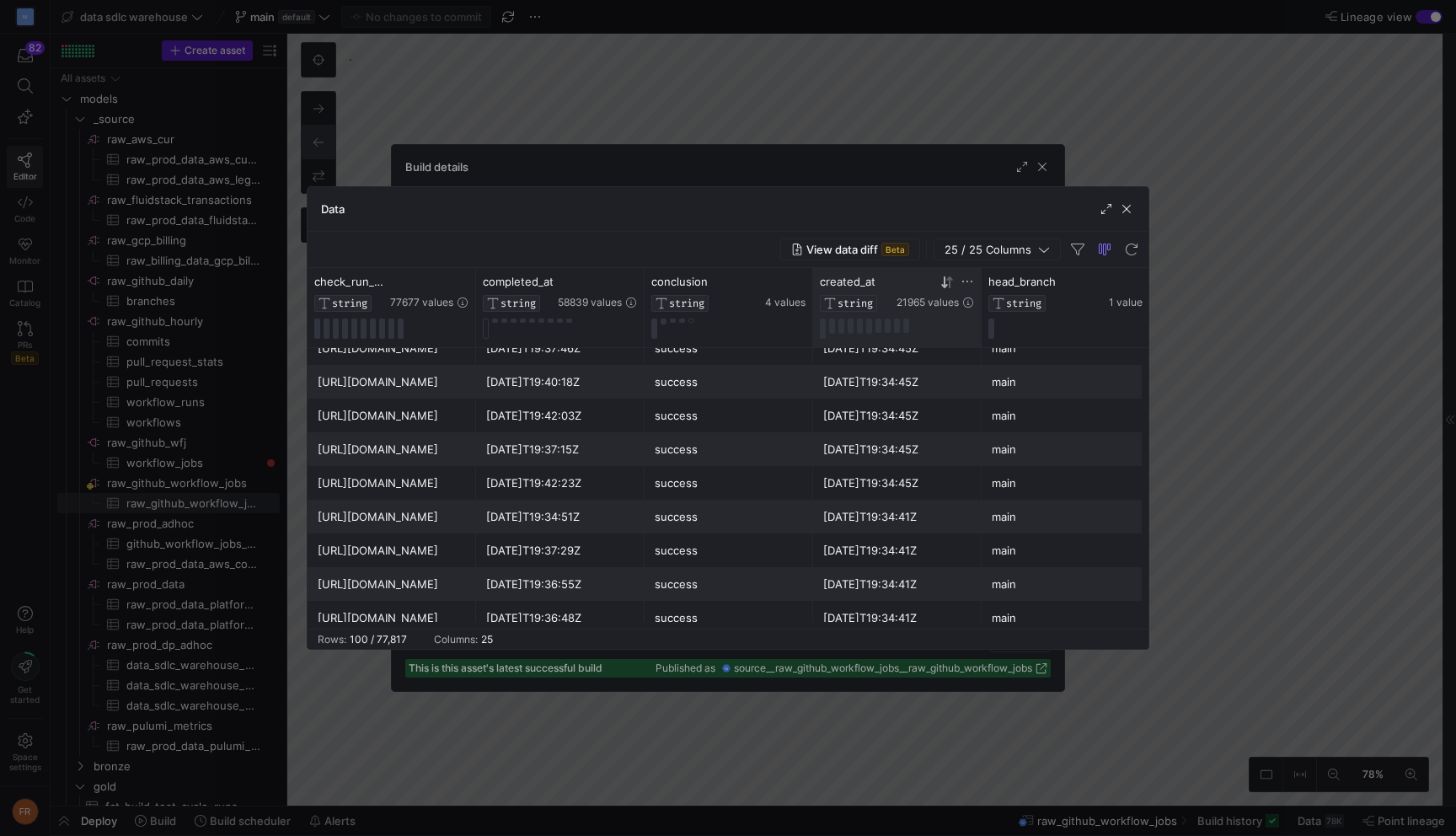
scroll to position [0, 0]
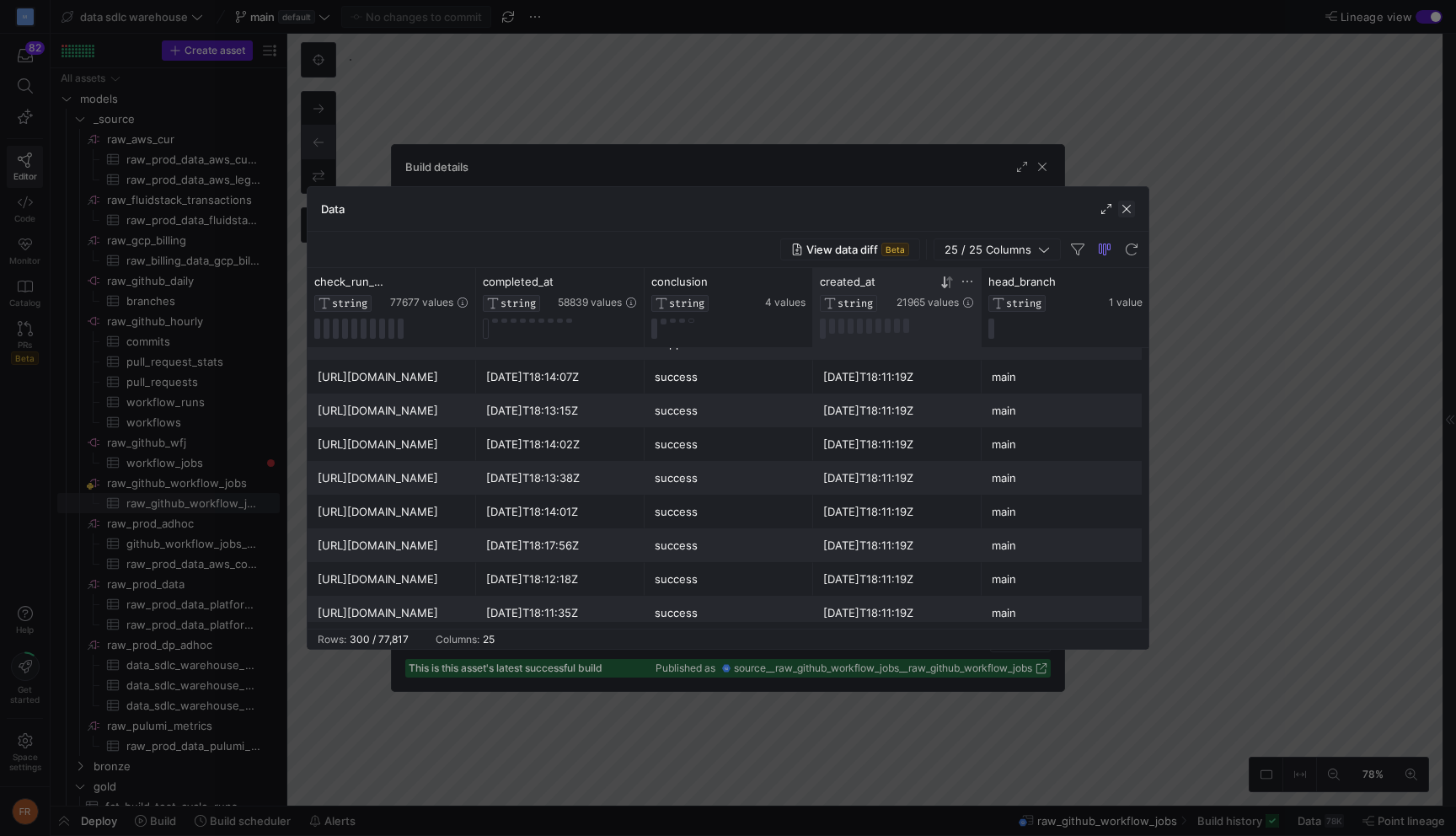
click at [1132, 213] on span "button" at bounding box center [1127, 208] width 17 height 17
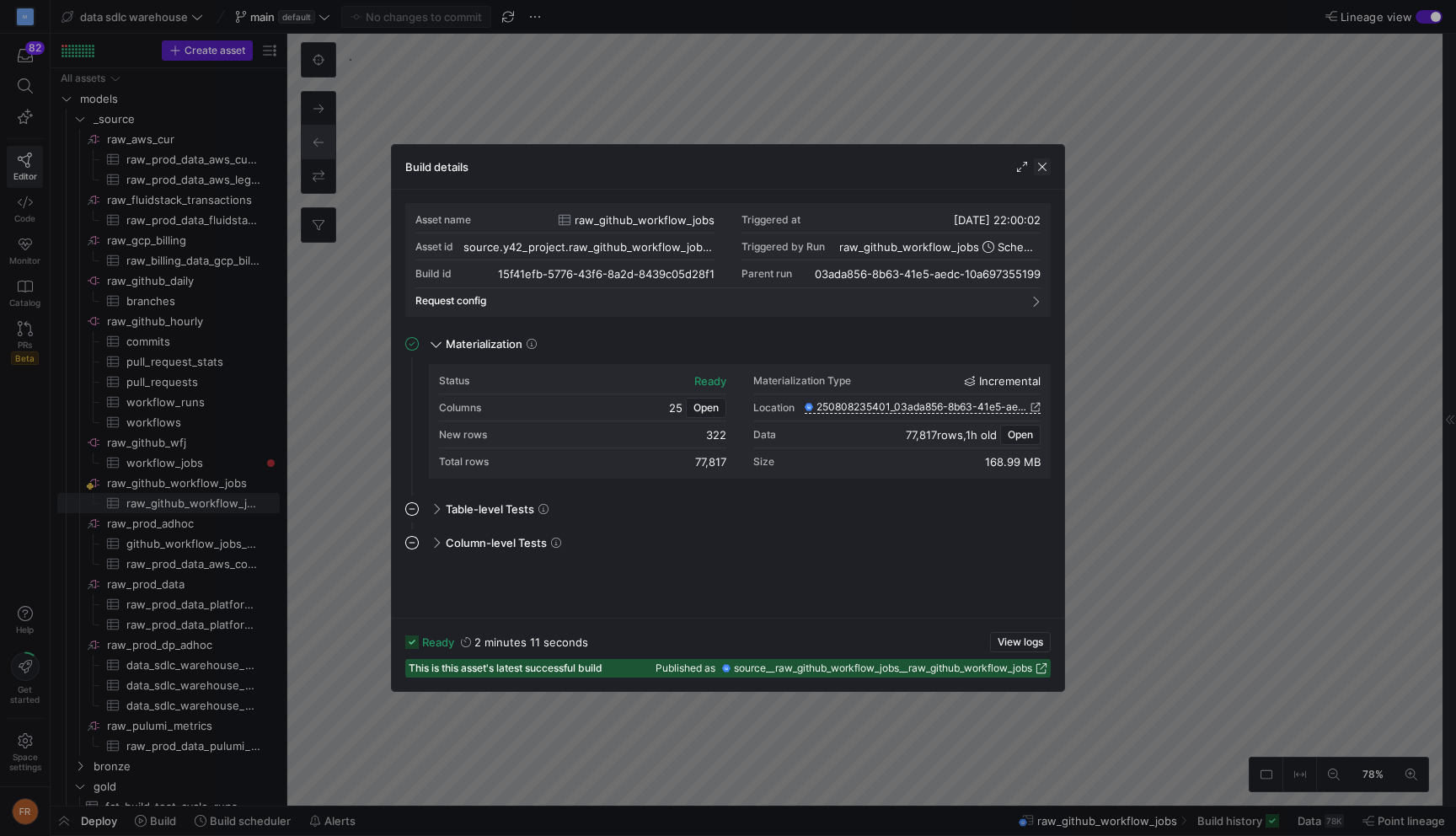
click at [1045, 171] on span "button" at bounding box center [1042, 166] width 17 height 17
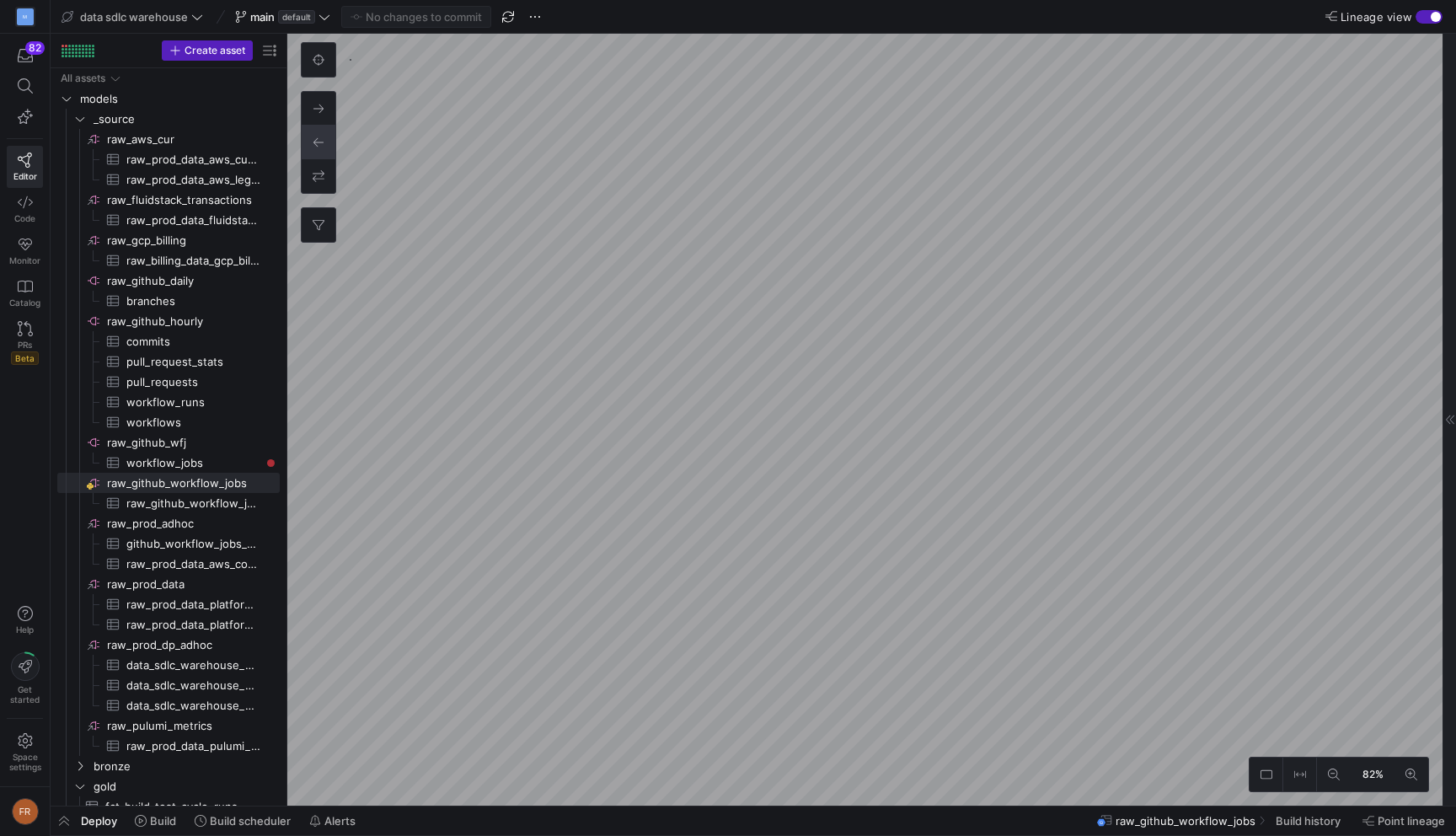
click at [1420, 22] on div "button" at bounding box center [1429, 16] width 27 height 13
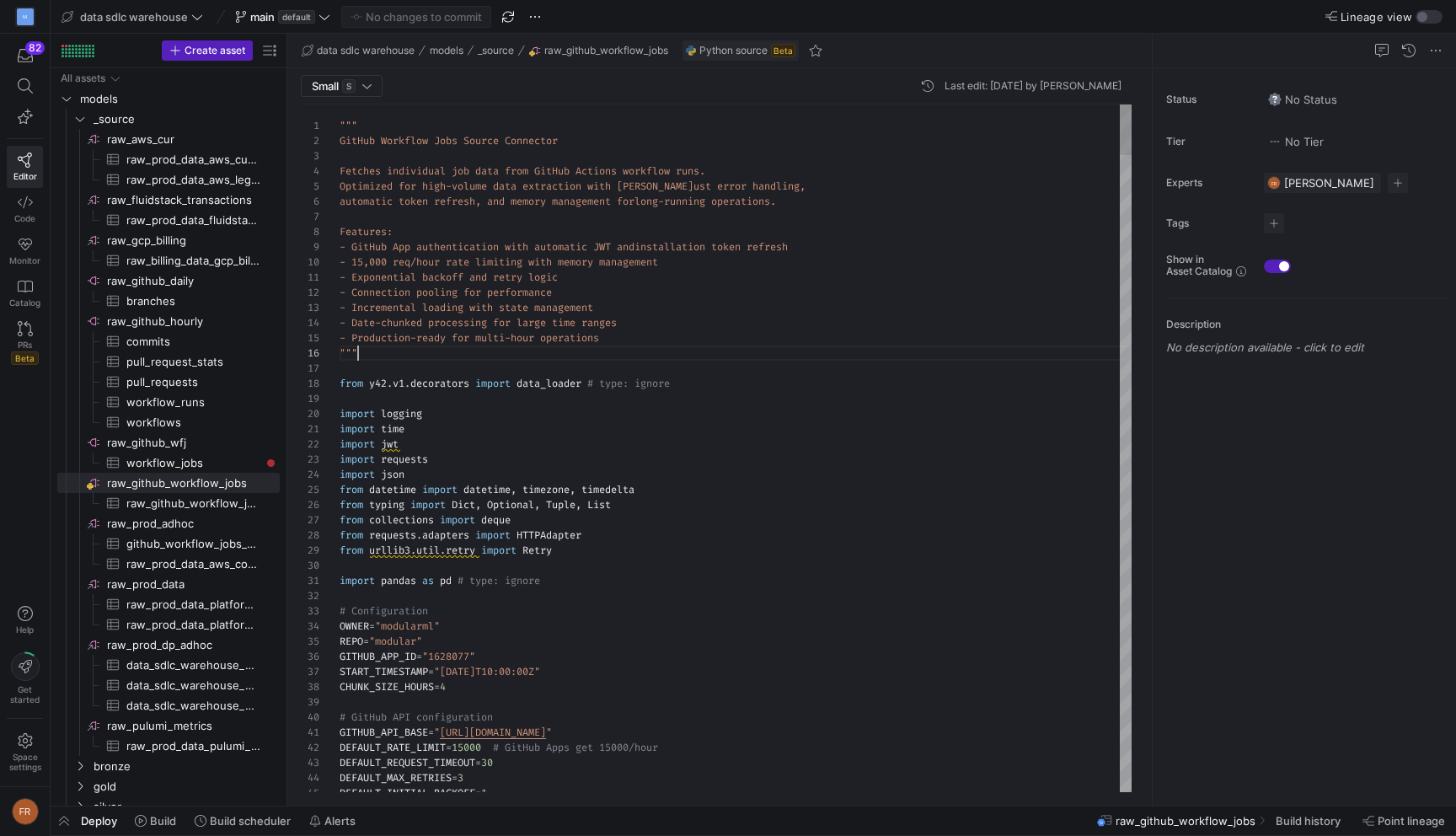
scroll to position [76, 19]
type textarea """" GitHub Workflow Jobs Source Connector Fetches individual job data from GitH…"
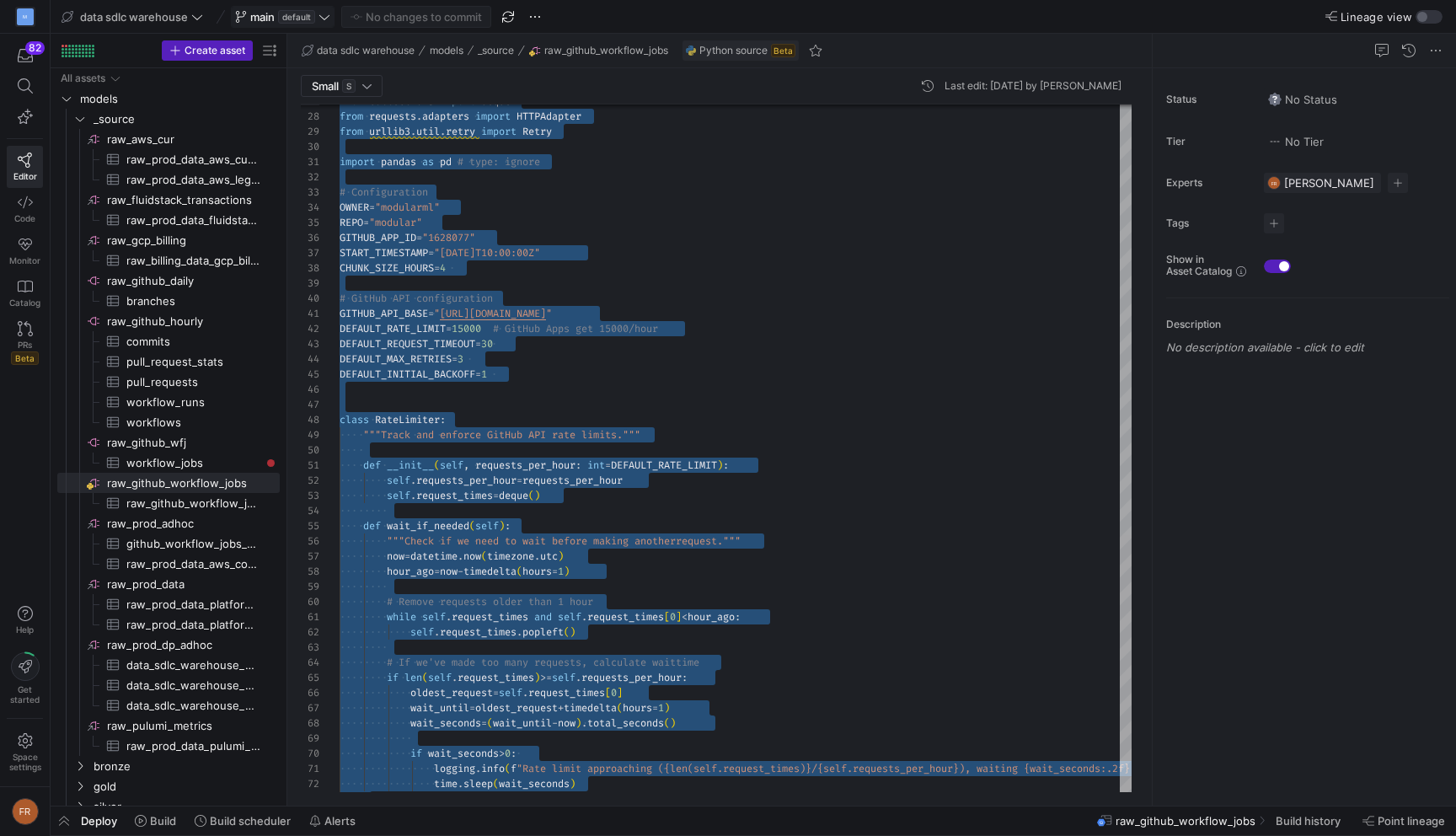
click at [297, 24] on span at bounding box center [282, 17] width 102 height 20
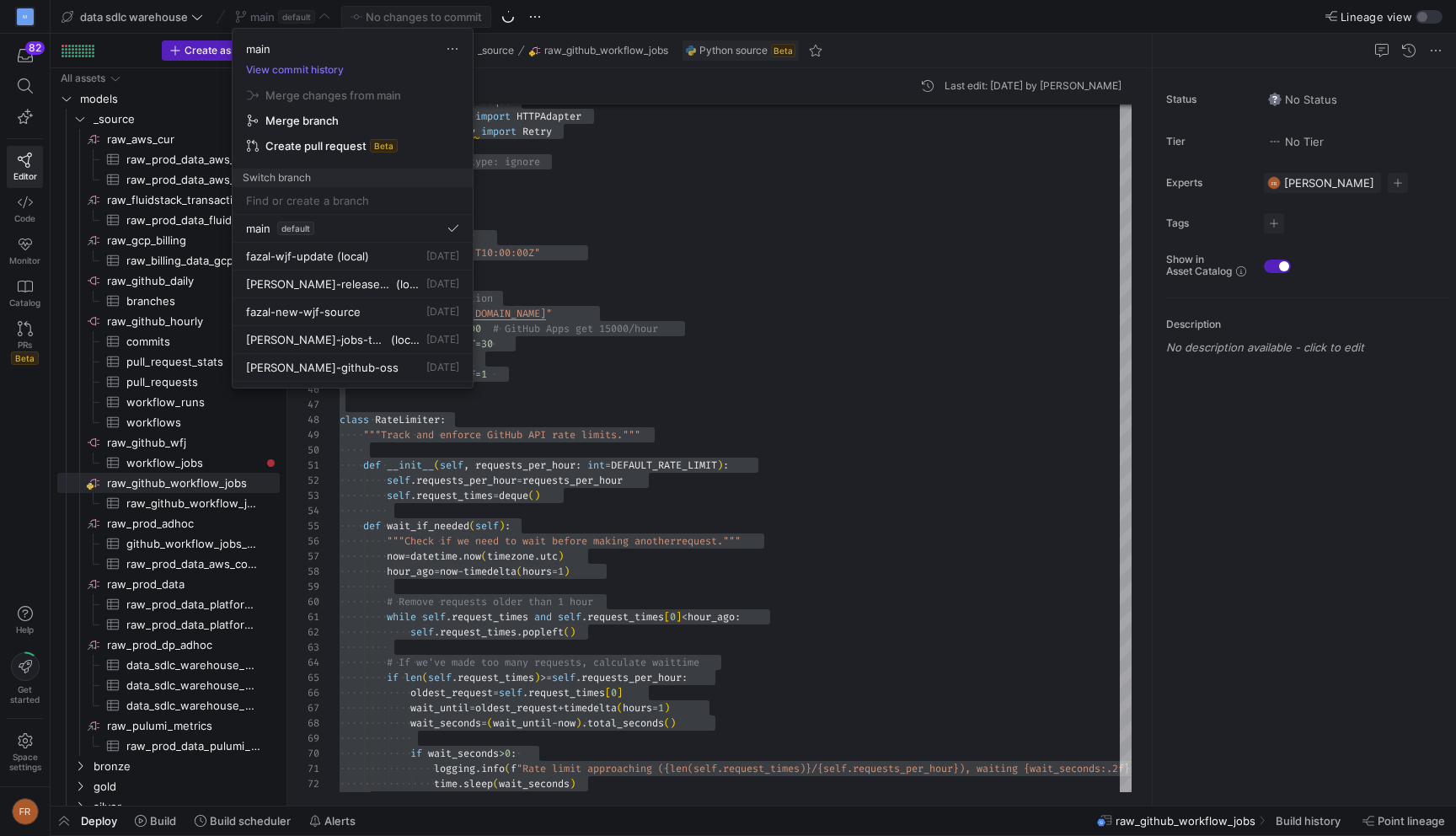
click at [319, 201] on input at bounding box center [352, 200] width 213 height 13
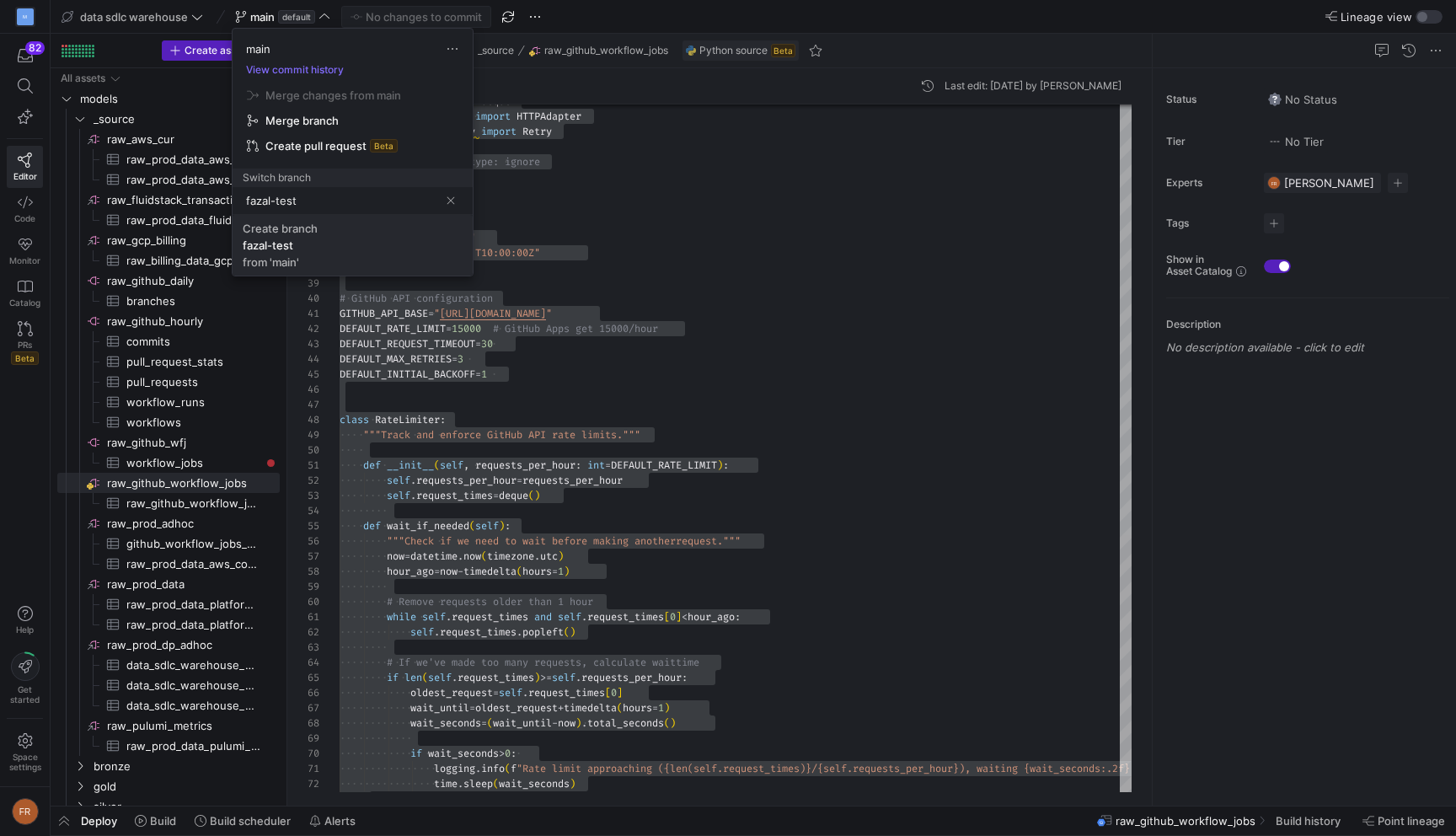
type input "fazal-test"
click at [393, 230] on span "Create [PERSON_NAME]-test from 'main'" at bounding box center [352, 245] width 220 height 47
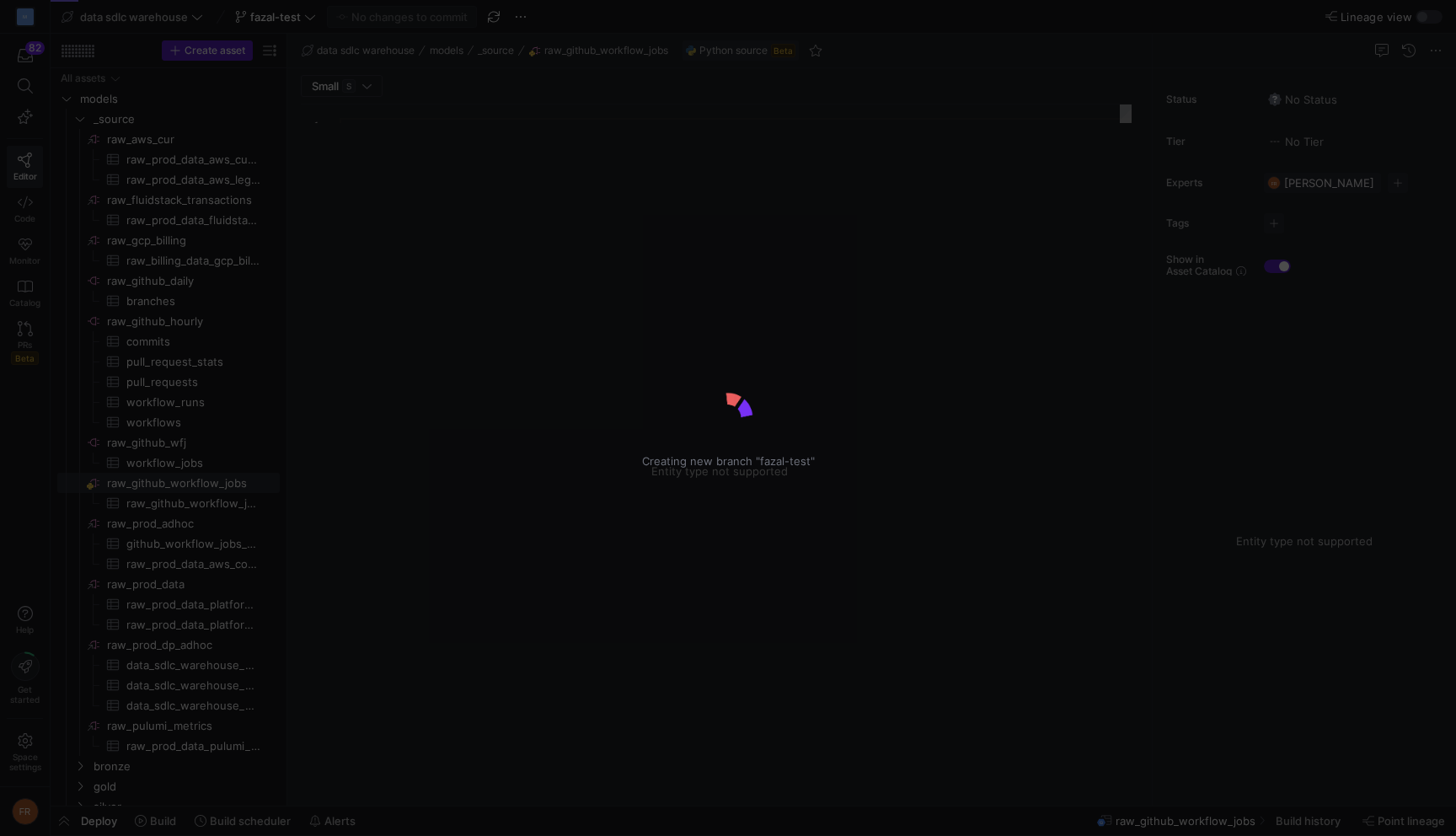
type textarea """" GitHub Workflow Jobs Source Connector Fetches individual job data from GitH…"
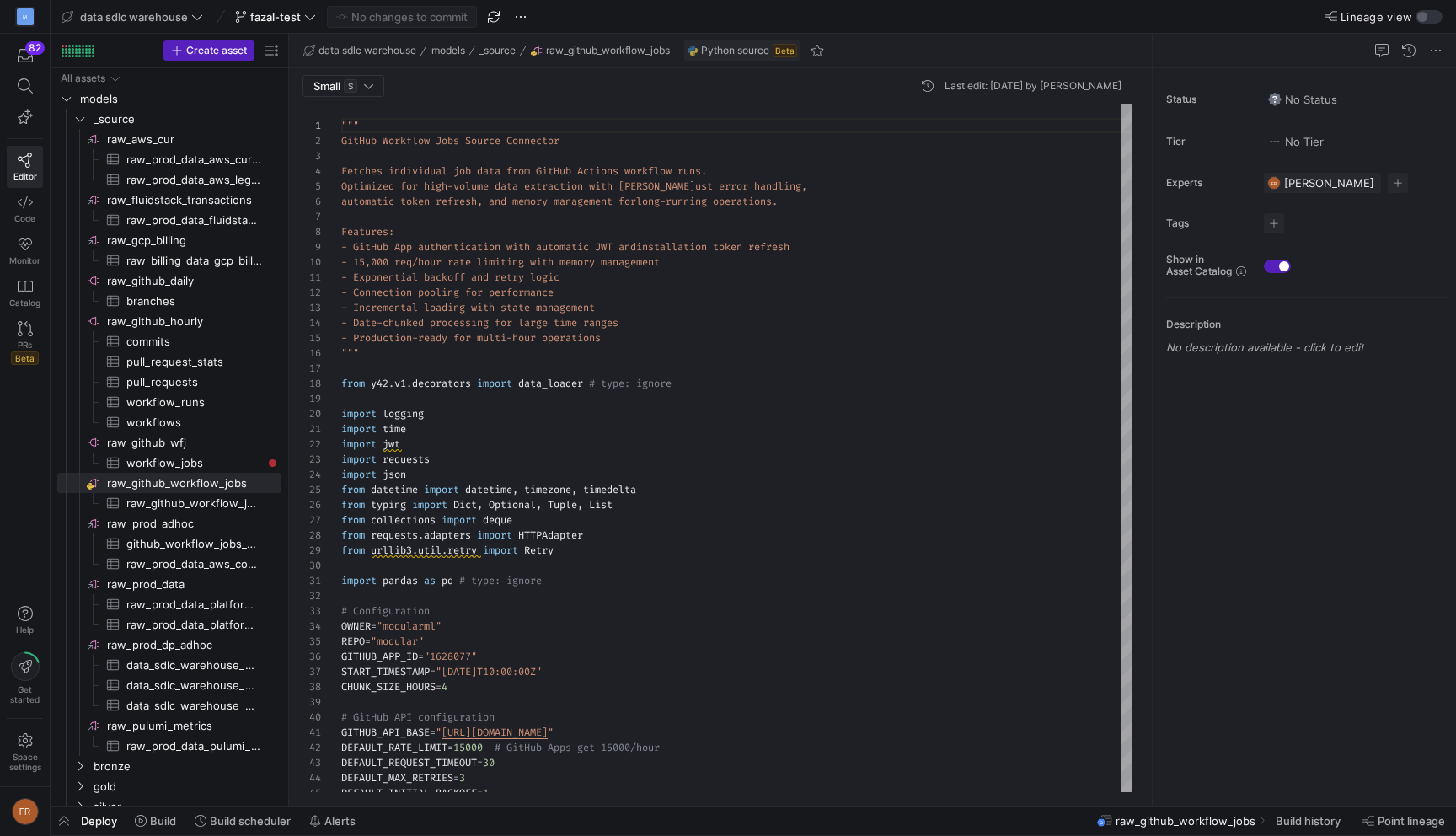
drag, startPoint x: 287, startPoint y: 147, endPoint x: 359, endPoint y: 148, distance: 72.0
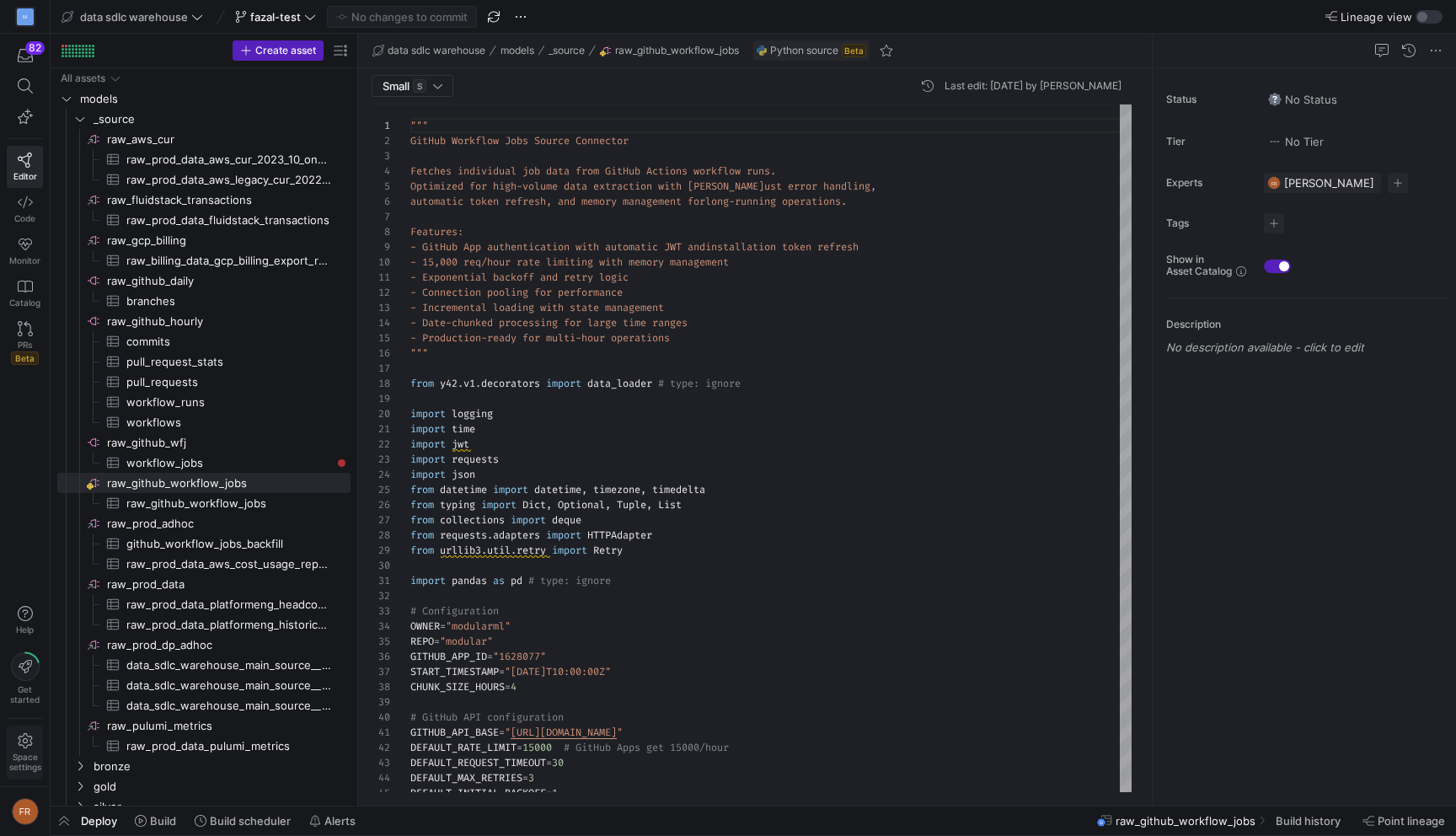
click at [24, 757] on span "Space settings" at bounding box center [25, 761] width 32 height 20
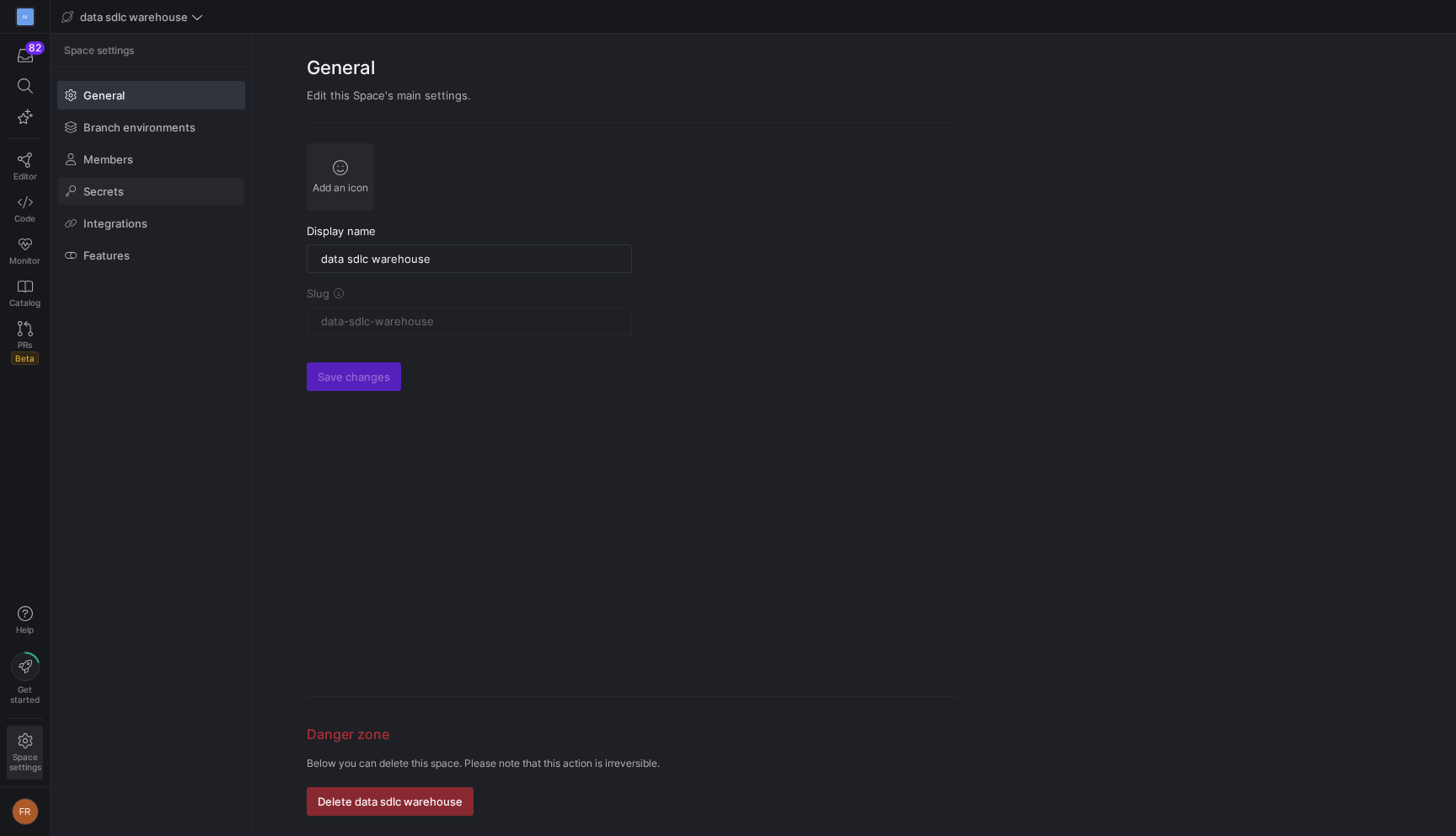
click at [152, 187] on span at bounding box center [151, 191] width 186 height 27
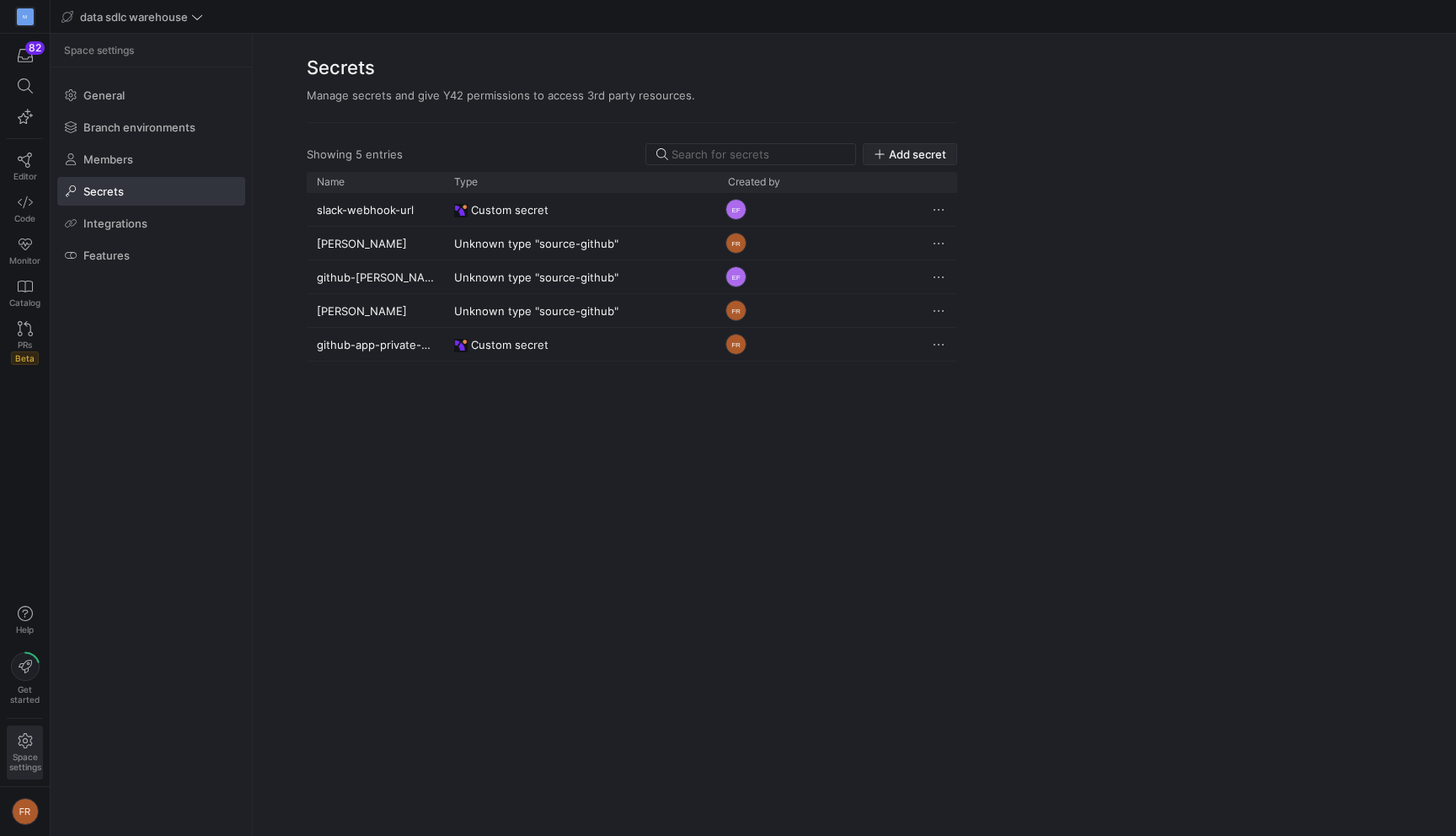
click at [918, 153] on span "Add secret" at bounding box center [917, 154] width 57 height 13
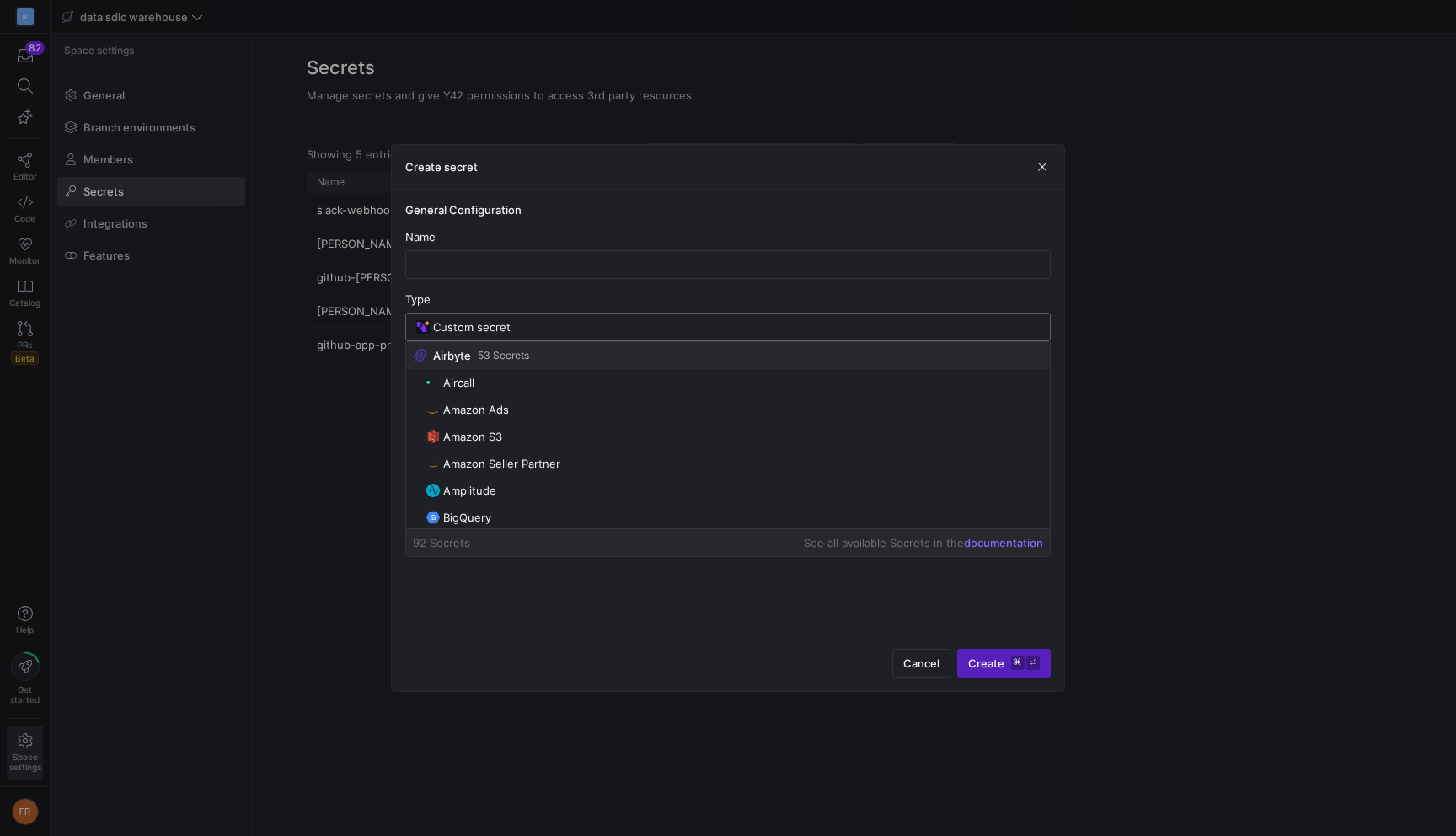
click at [600, 333] on input "Custom secret" at bounding box center [736, 327] width 607 height 13
click at [512, 266] on input "text" at bounding box center [728, 264] width 617 height 13
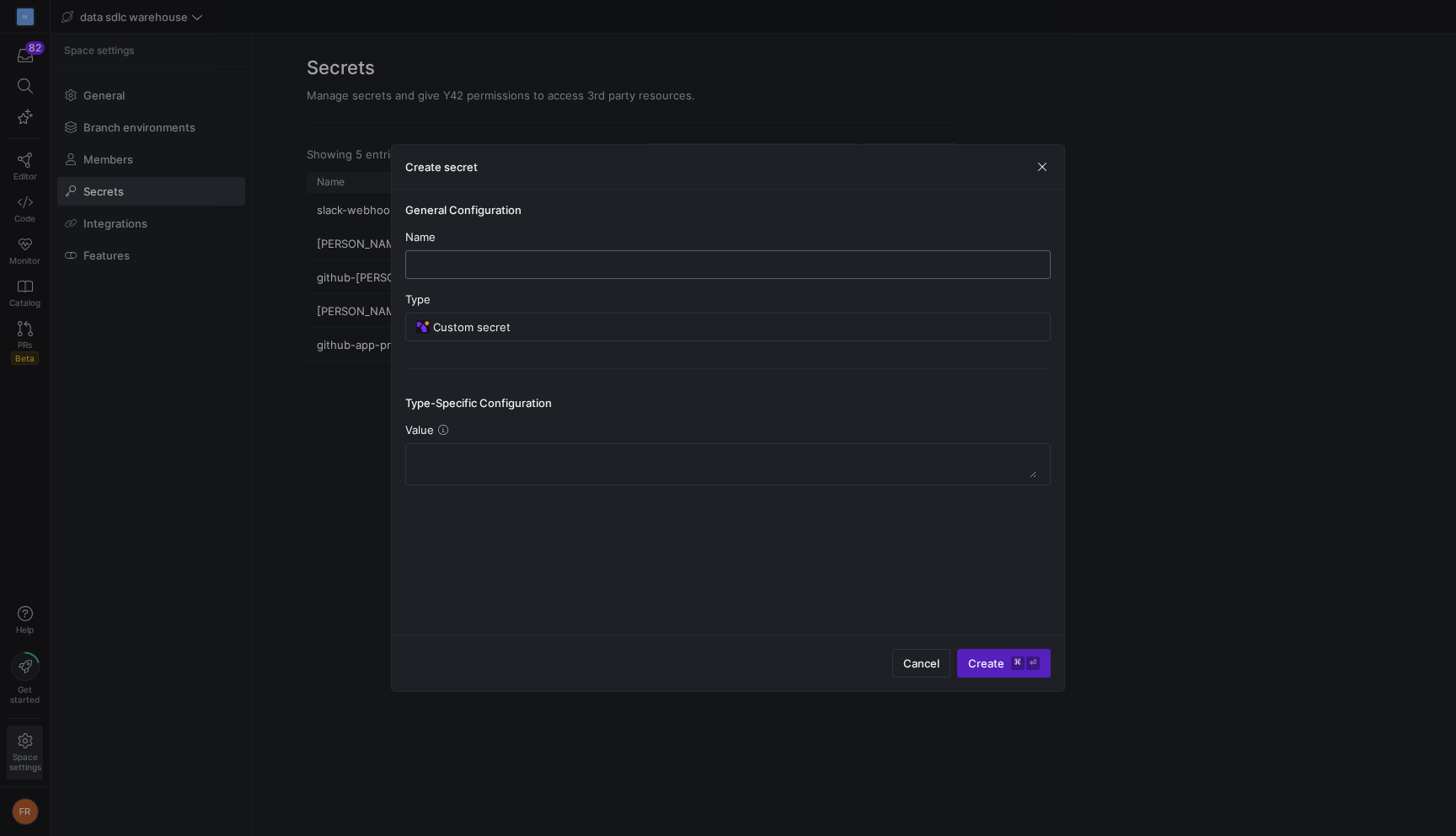
type input "g"
type input "testgh"
click at [493, 324] on input "Custom secret" at bounding box center [736, 327] width 607 height 13
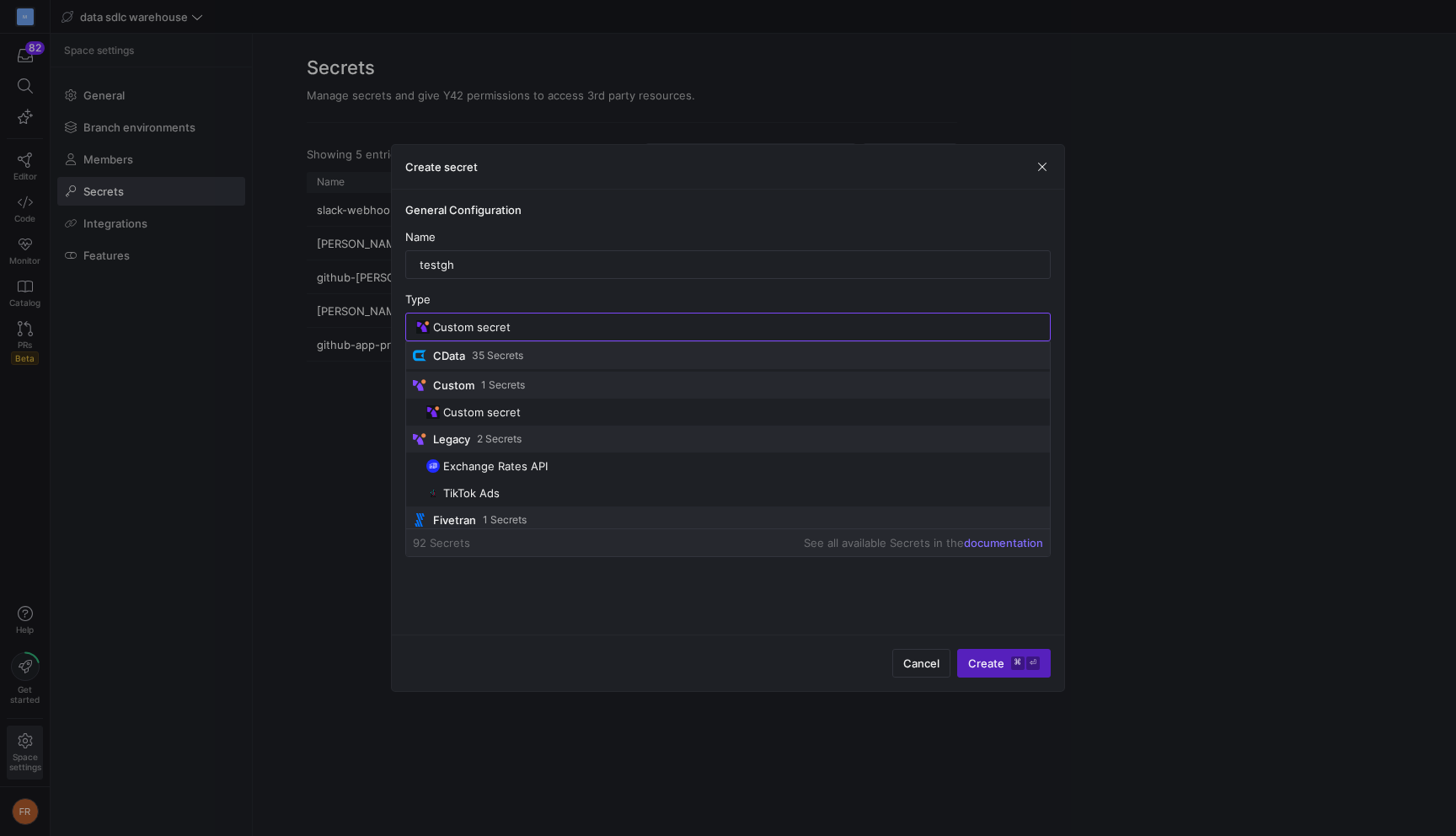
scroll to position [2429, 0]
click at [554, 319] on div "Custom secret" at bounding box center [736, 327] width 607 height 27
click at [544, 326] on input "Custom secret" at bounding box center [736, 327] width 607 height 13
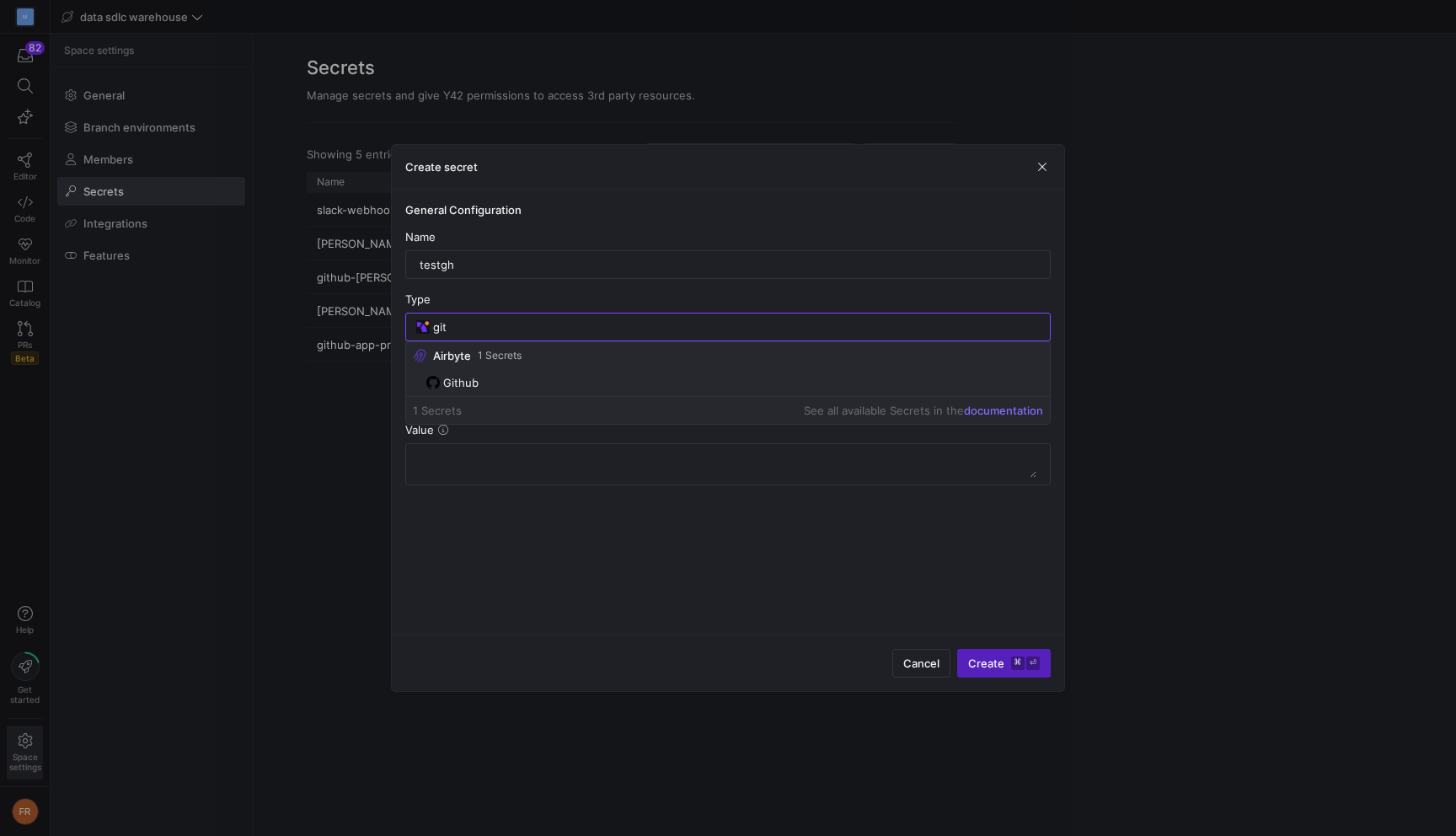
click at [527, 371] on mat-option "Github" at bounding box center [728, 382] width 644 height 27
type input "Github"
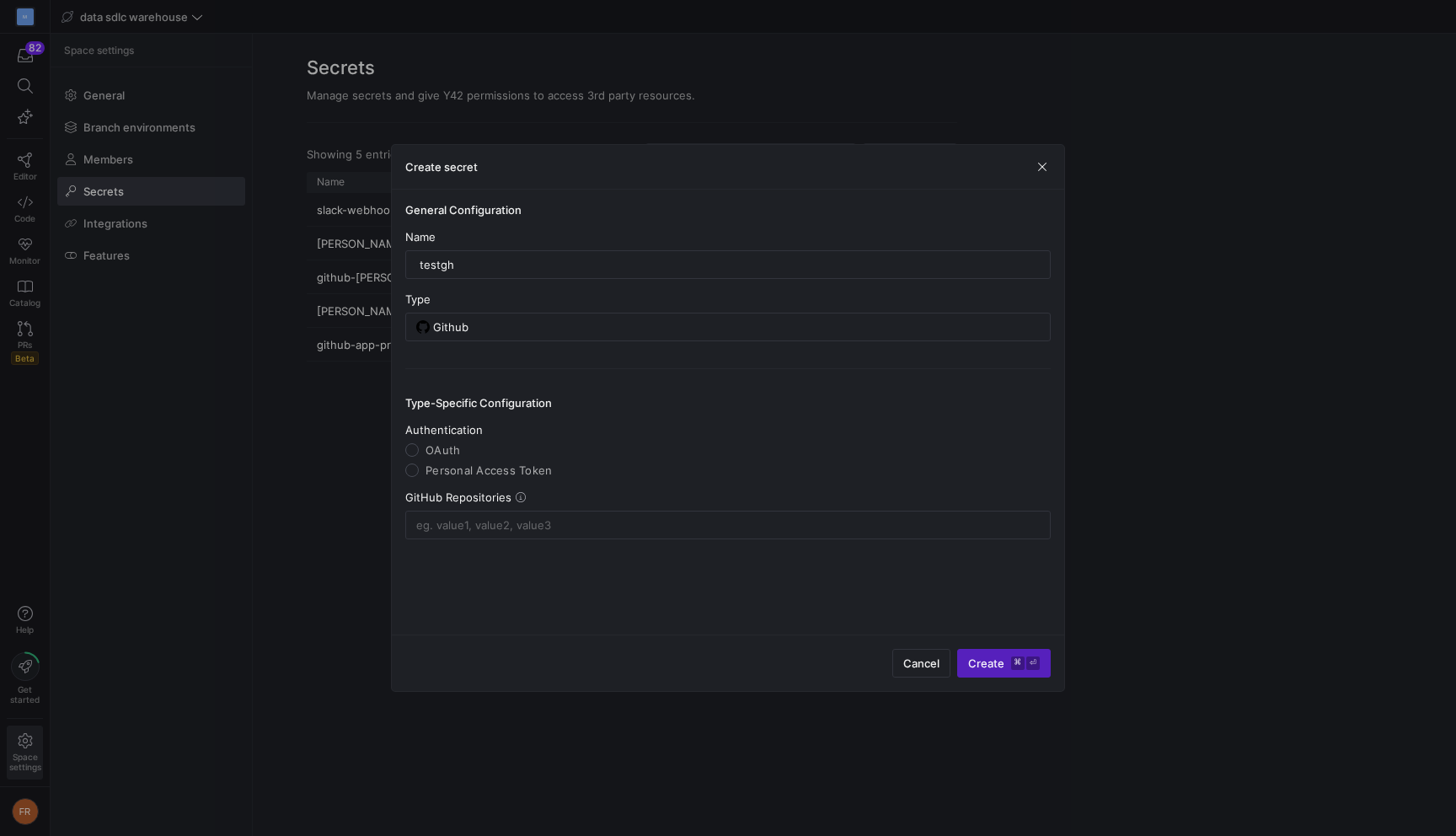
click at [491, 471] on span "Personal Access Token" at bounding box center [488, 470] width 126 height 13
click at [419, 471] on input "Personal Access Token" at bounding box center [411, 470] width 13 height 13
radio input "true"
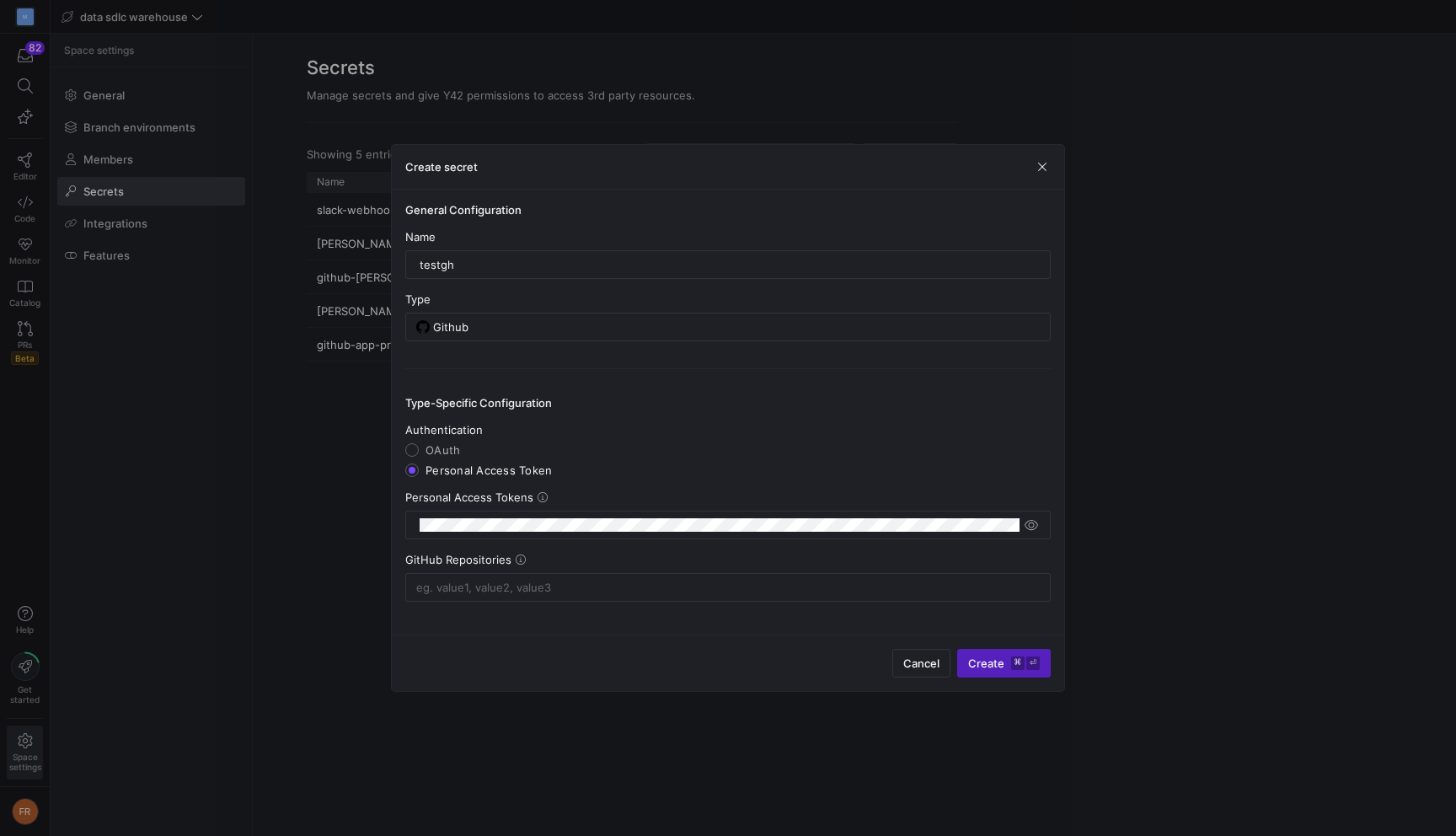
click at [416, 453] on input "OAuth" at bounding box center [411, 449] width 13 height 13
radio input "true"
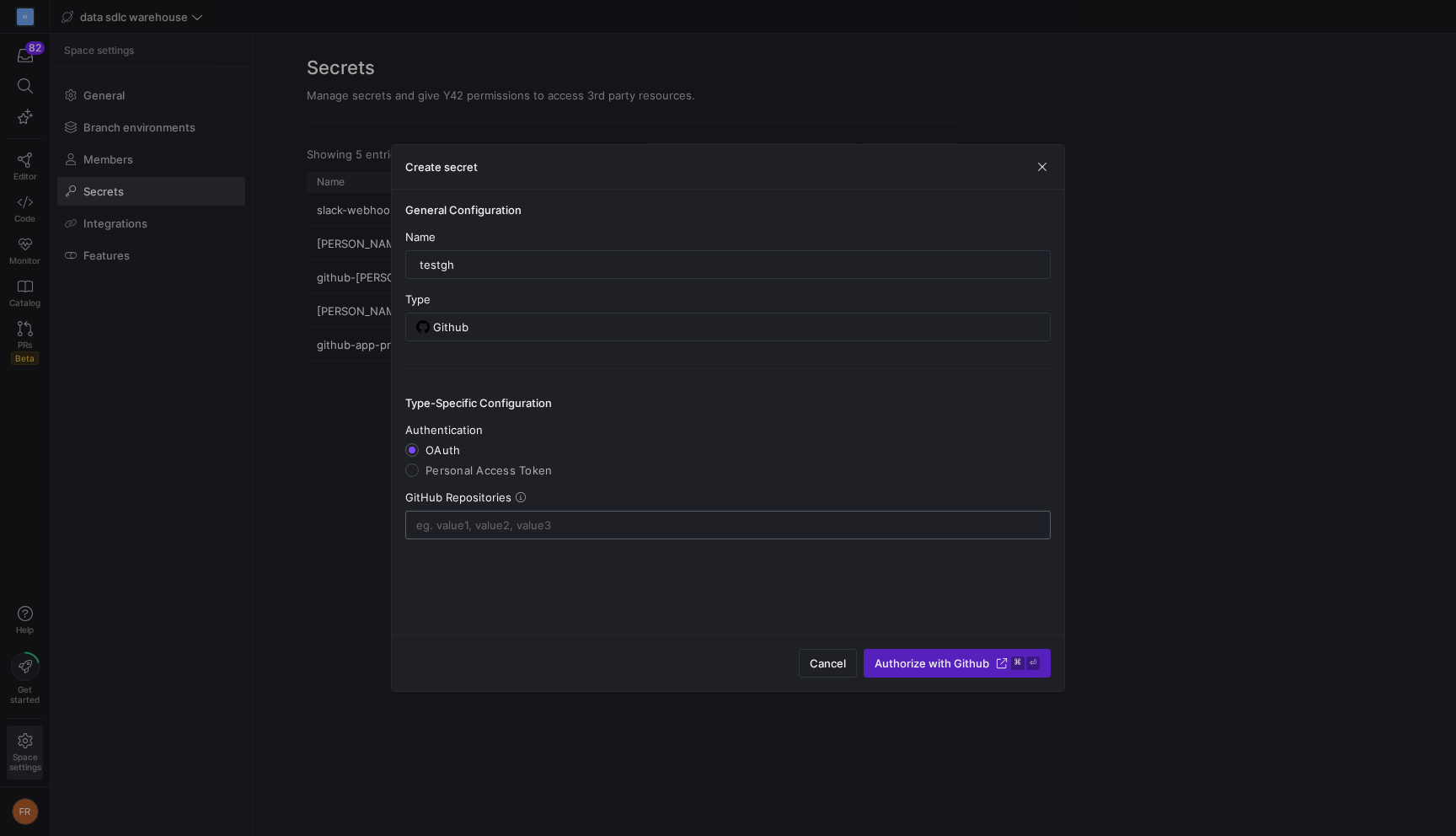
click at [653, 529] on input at bounding box center [728, 524] width 623 height 13
type input "modular/*"
click at [582, 566] on div "General Configuration Name testgh Type Github Type-Specific Configuration Authe…" at bounding box center [728, 412] width 673 height 445
click at [900, 663] on span "Authorize with Github" at bounding box center [932, 663] width 115 height 13
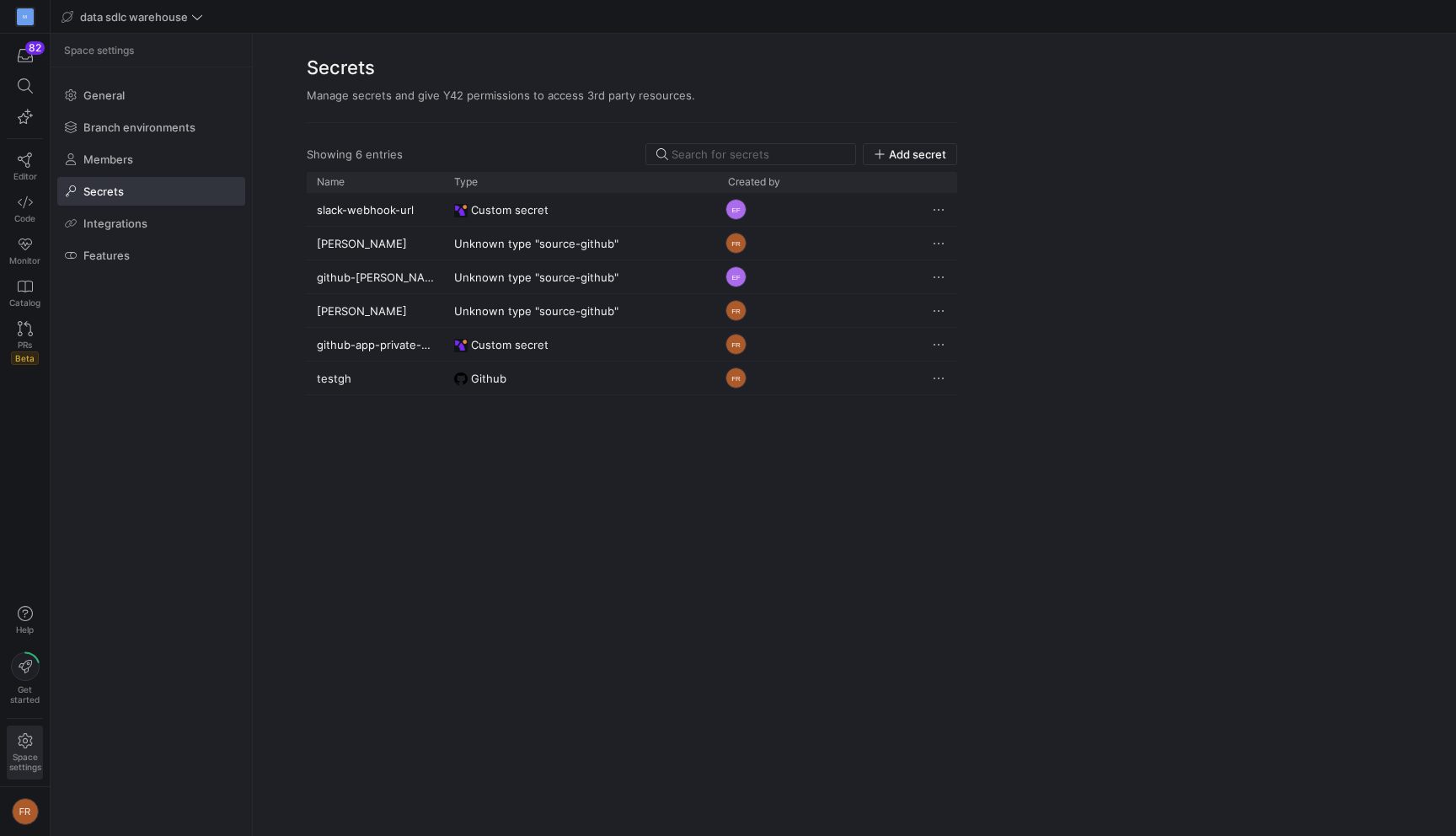
click at [839, 453] on div "slack-webhook-url Custom secret EF [PERSON_NAME] Unknown type "source-github" F…" at bounding box center [631, 504] width 651 height 622
click at [939, 375] on span "Press SPACE to select this row." at bounding box center [939, 378] width 17 height 17
click at [962, 429] on span "Delete" at bounding box center [973, 427] width 34 height 13
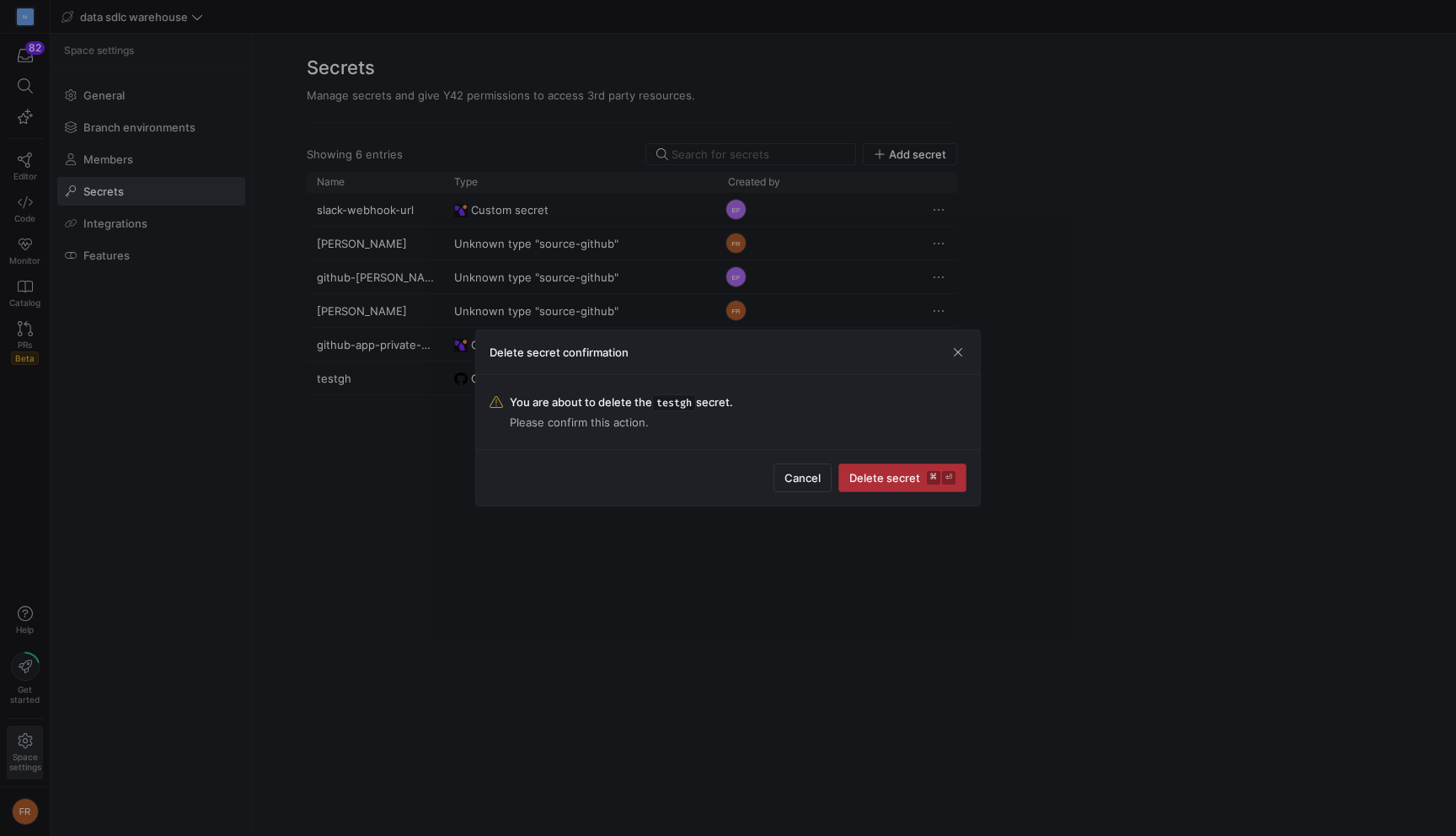
click at [888, 483] on span "Delete secret ⌘ ⏎" at bounding box center [902, 478] width 106 height 13
